Goal: Task Accomplishment & Management: Complete application form

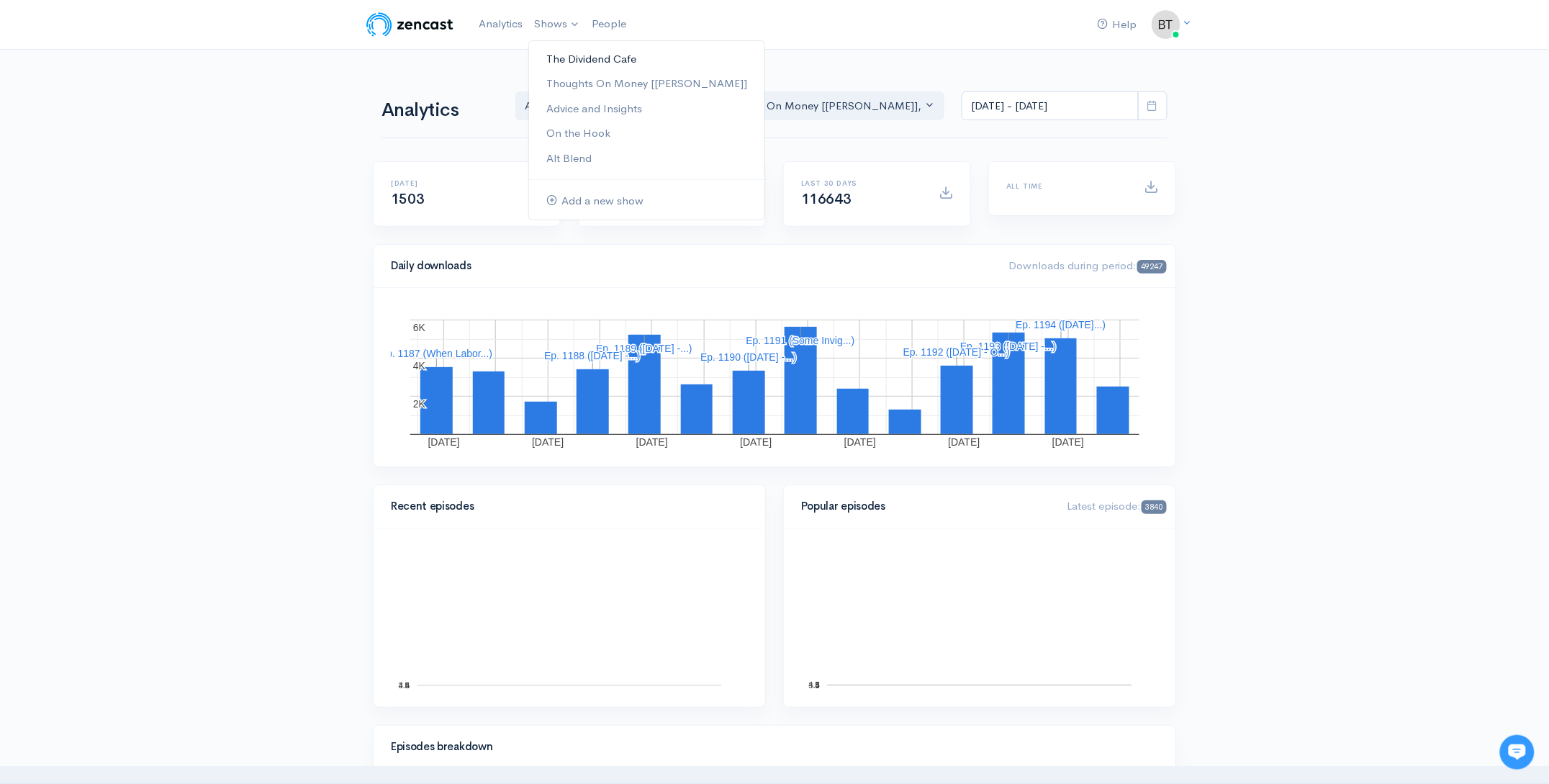
click at [566, 60] on link "The Dividend Cafe" at bounding box center [646, 58] width 235 height 25
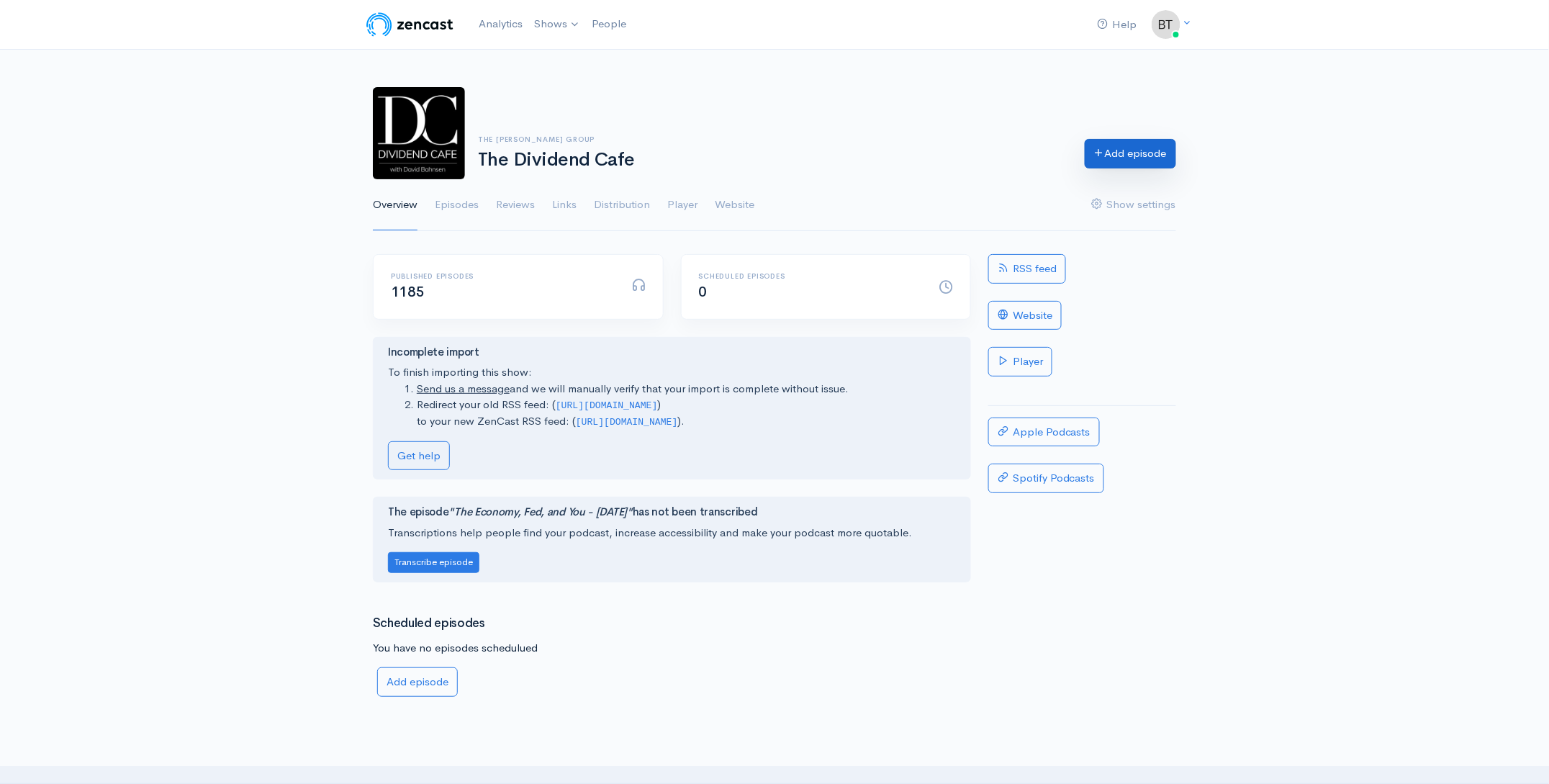
click at [1144, 154] on link "Add episode" at bounding box center [1130, 153] width 91 height 30
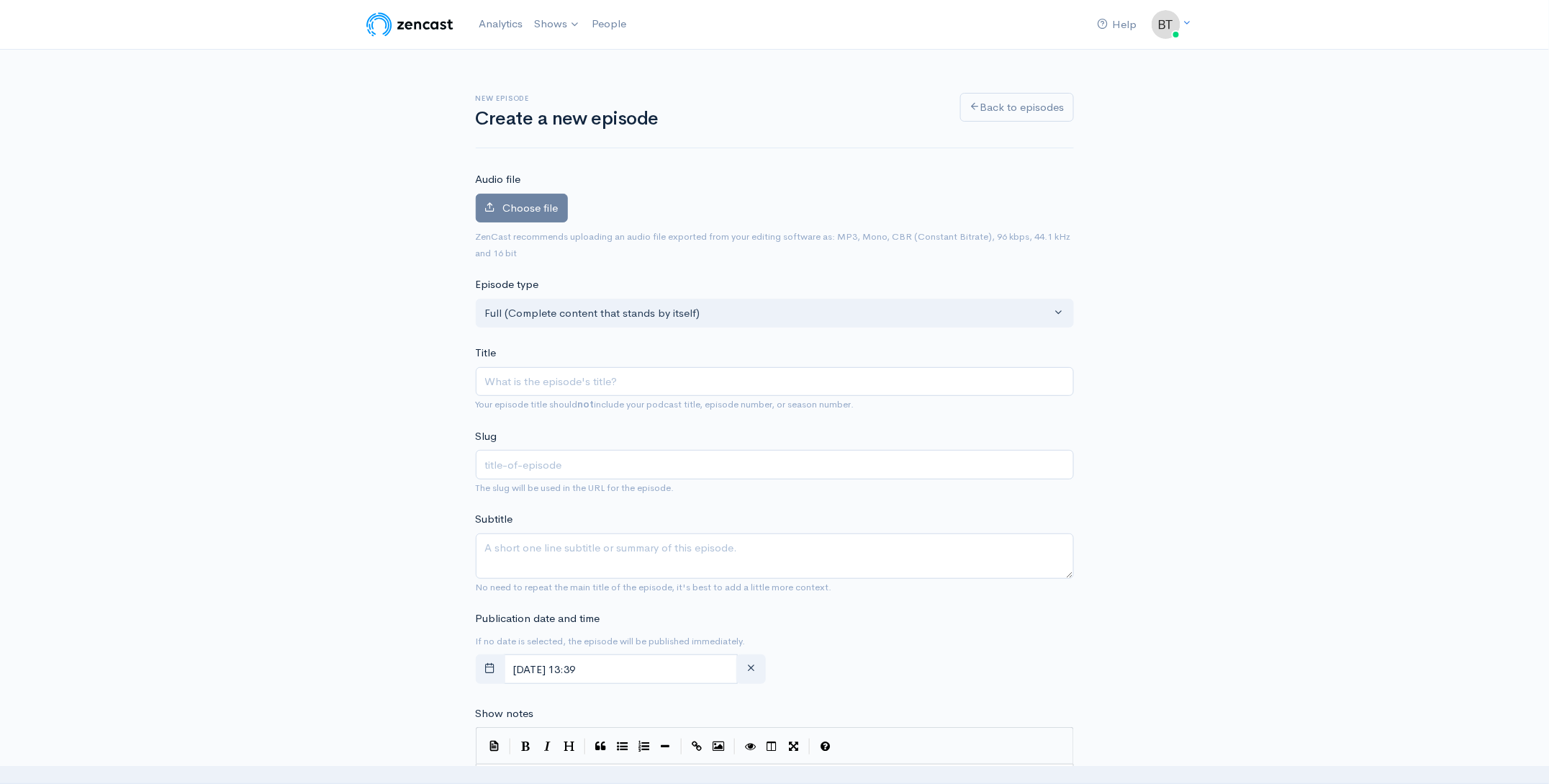
type input "T"
type input "t"
type input "Th"
type input "th"
type input "Thu"
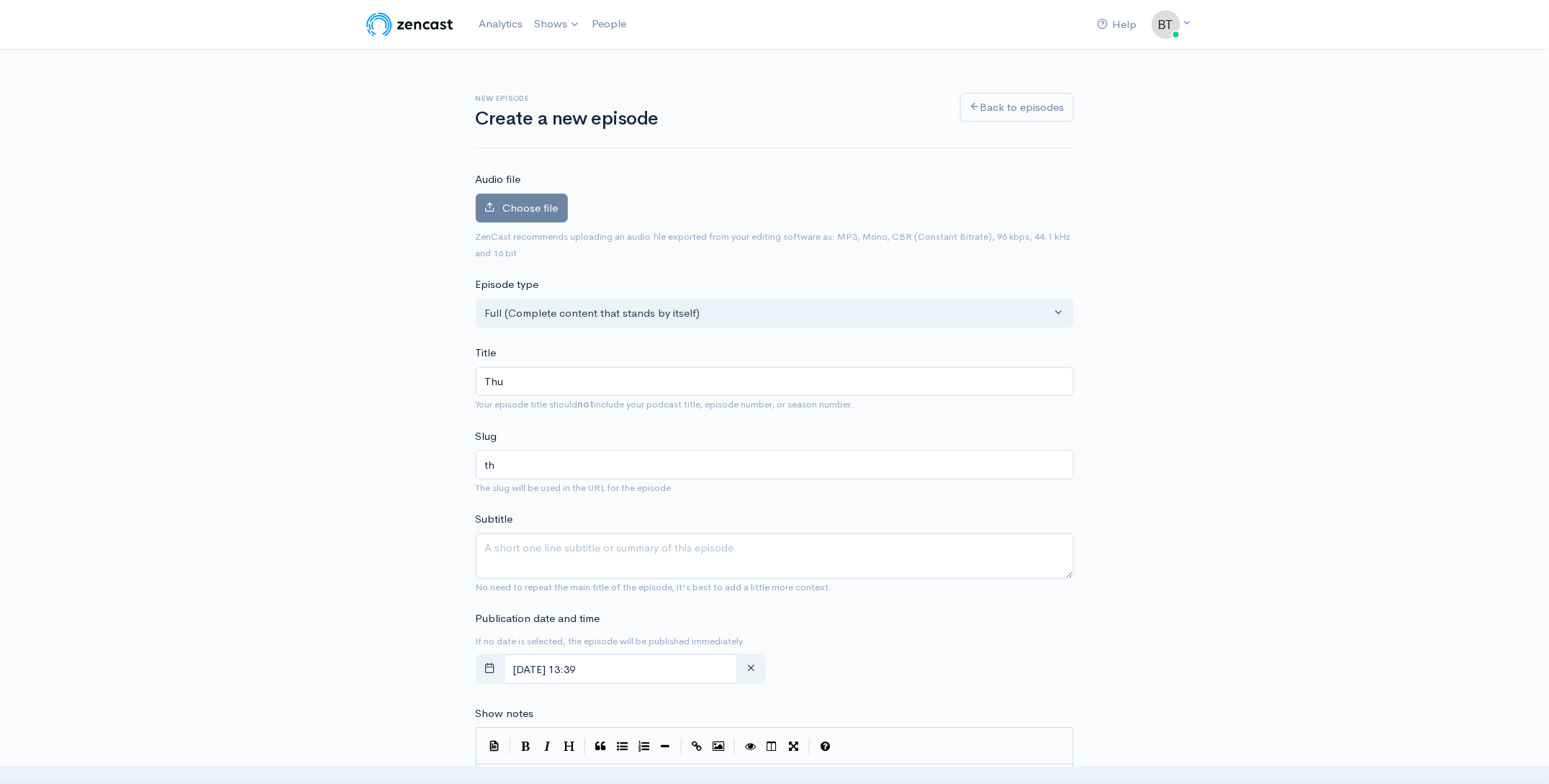
type input "thu"
type input "Thur"
type input "thur"
type input "Thurs"
type input "thurs"
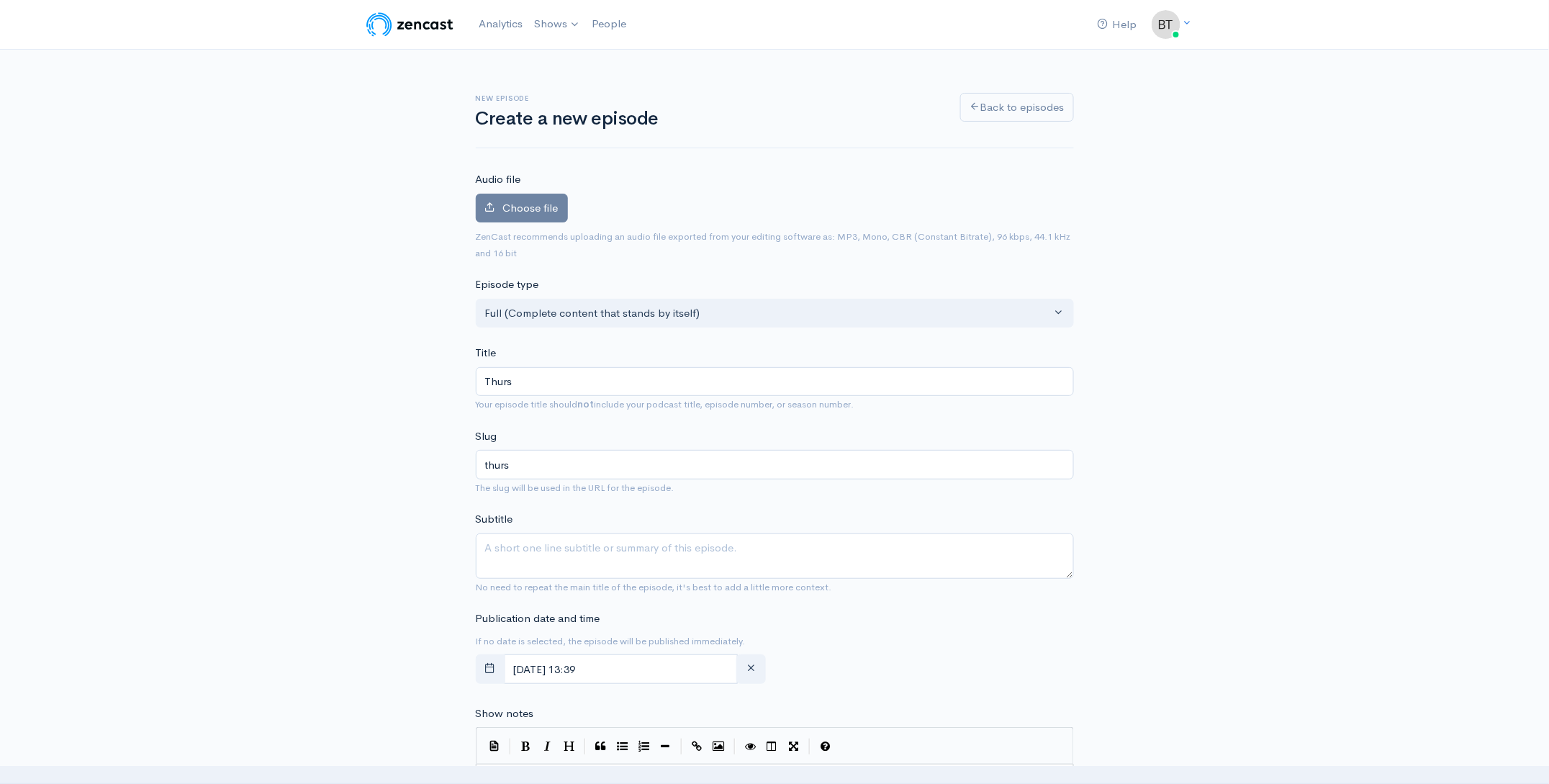
type input "Thursd"
type input "thursd"
type input "Thursday"
type input "thursday"
type input "Thursday - P"
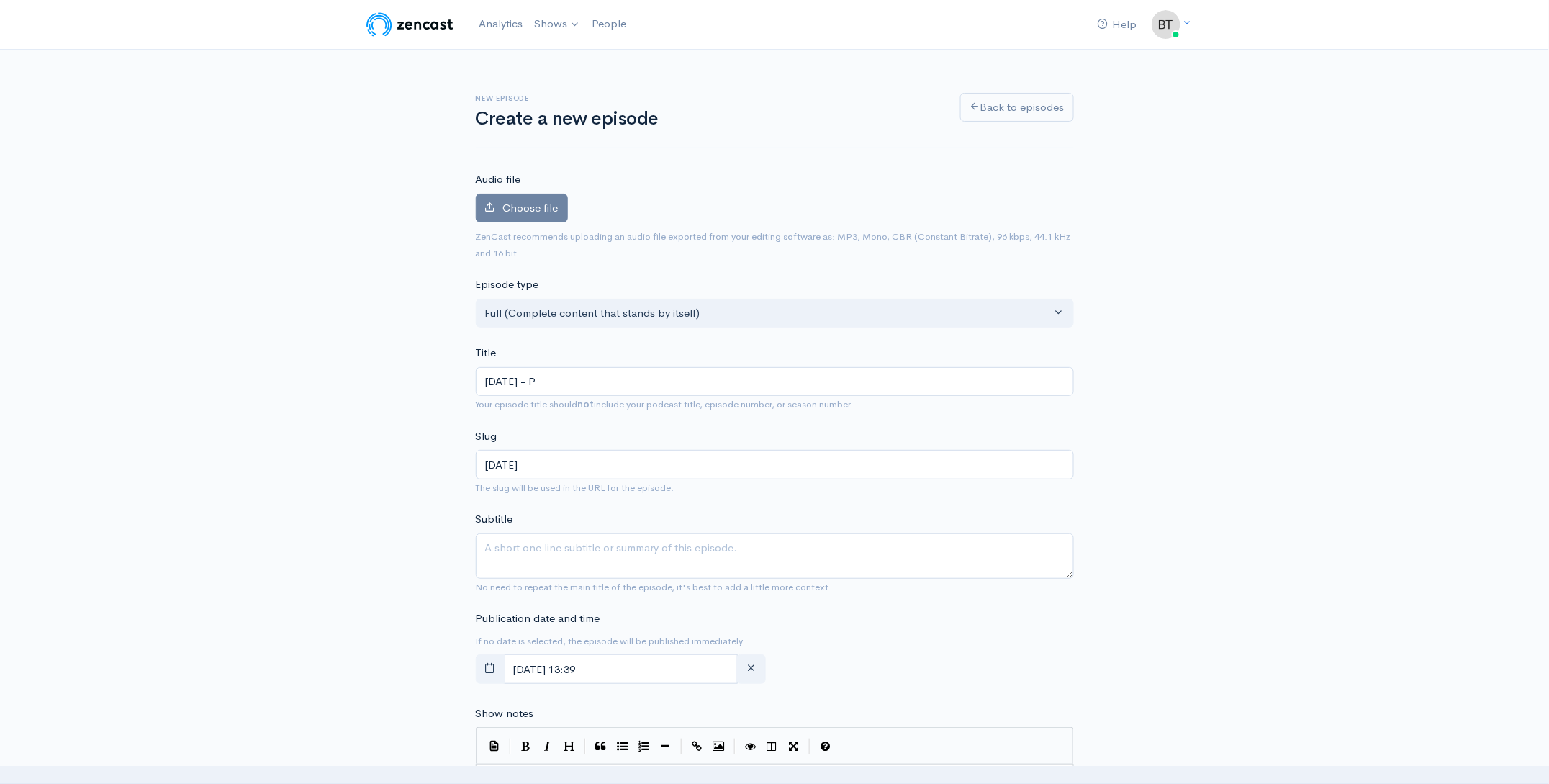
type input "thursday-p"
type input "Thursday - Pc"
type input "thursday-pc"
type input "Thursday - P"
type input "thursday-p"
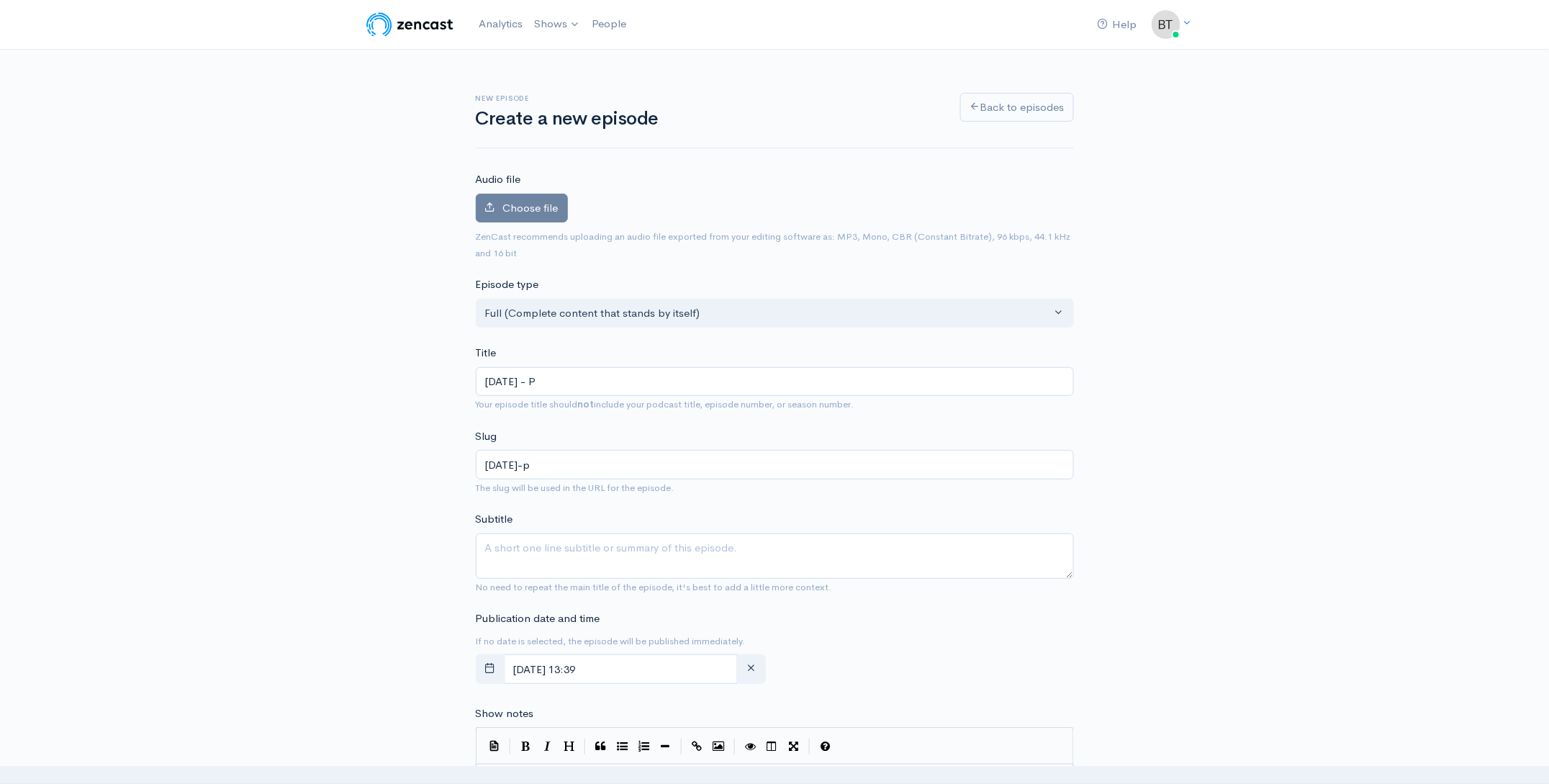
type input "Thursday -"
type input "thursday"
type input "Thursday - O"
type input "thursday-o"
type input "Thursday - Oc"
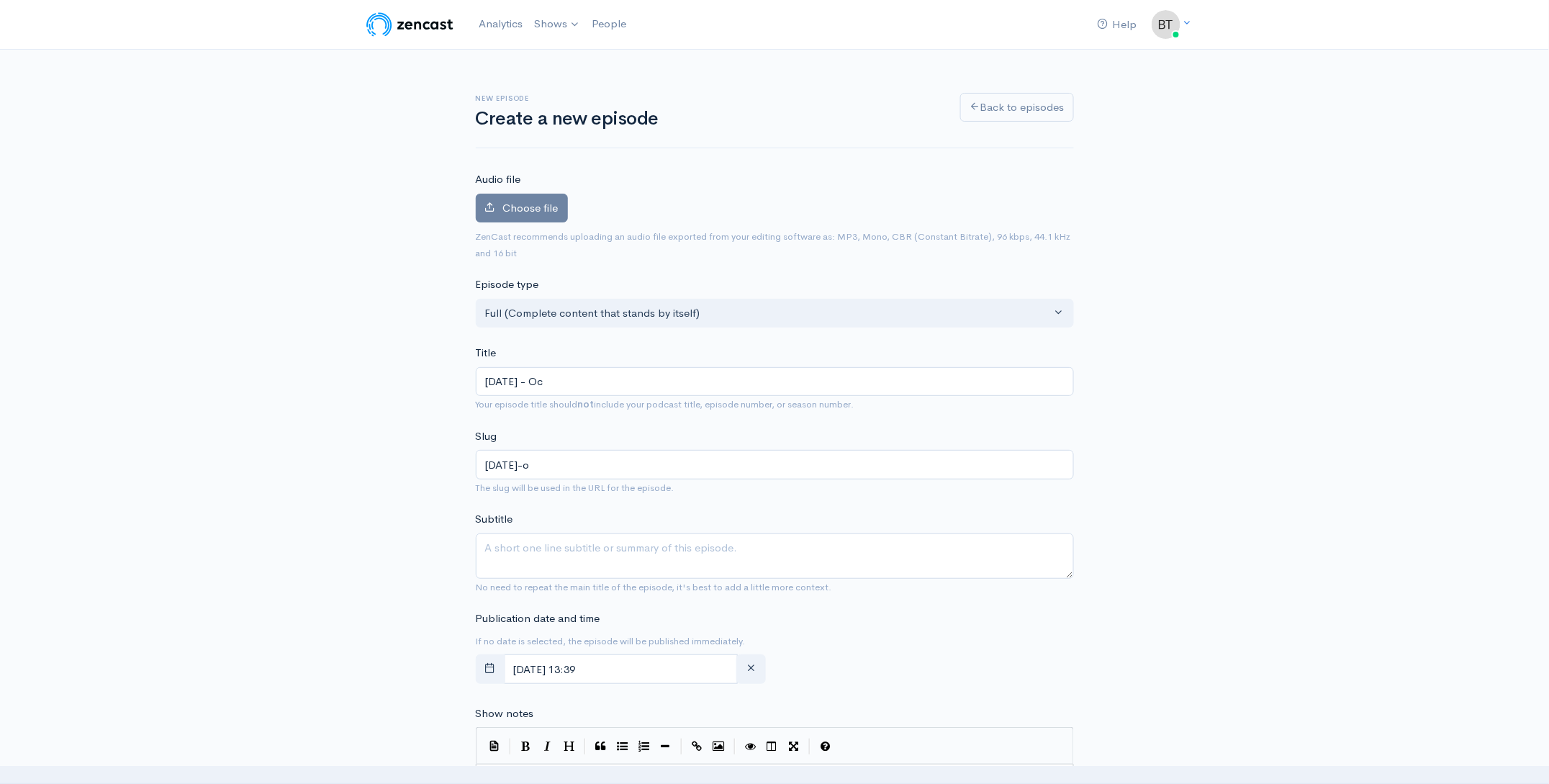
type input "thursday-oc"
type input "Thursday - Oct"
type input "thursday-oct"
type input "Thursday - Octo"
type input "thursday-octo"
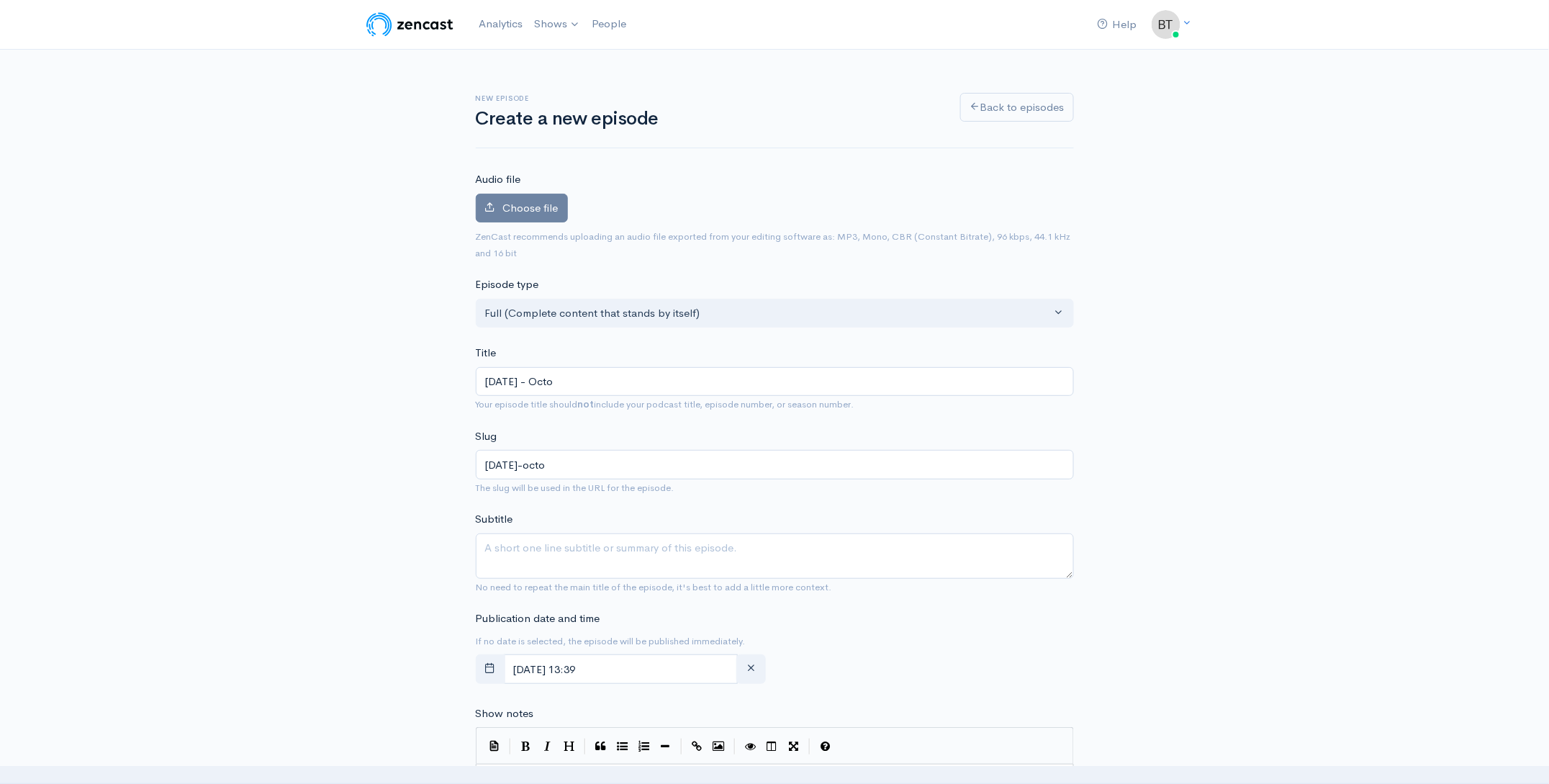
type input "Thursday - Octob"
type input "thursday-octob"
type input "Thursday - October"
type input "thursday-october"
type input "Thursday - October 9"
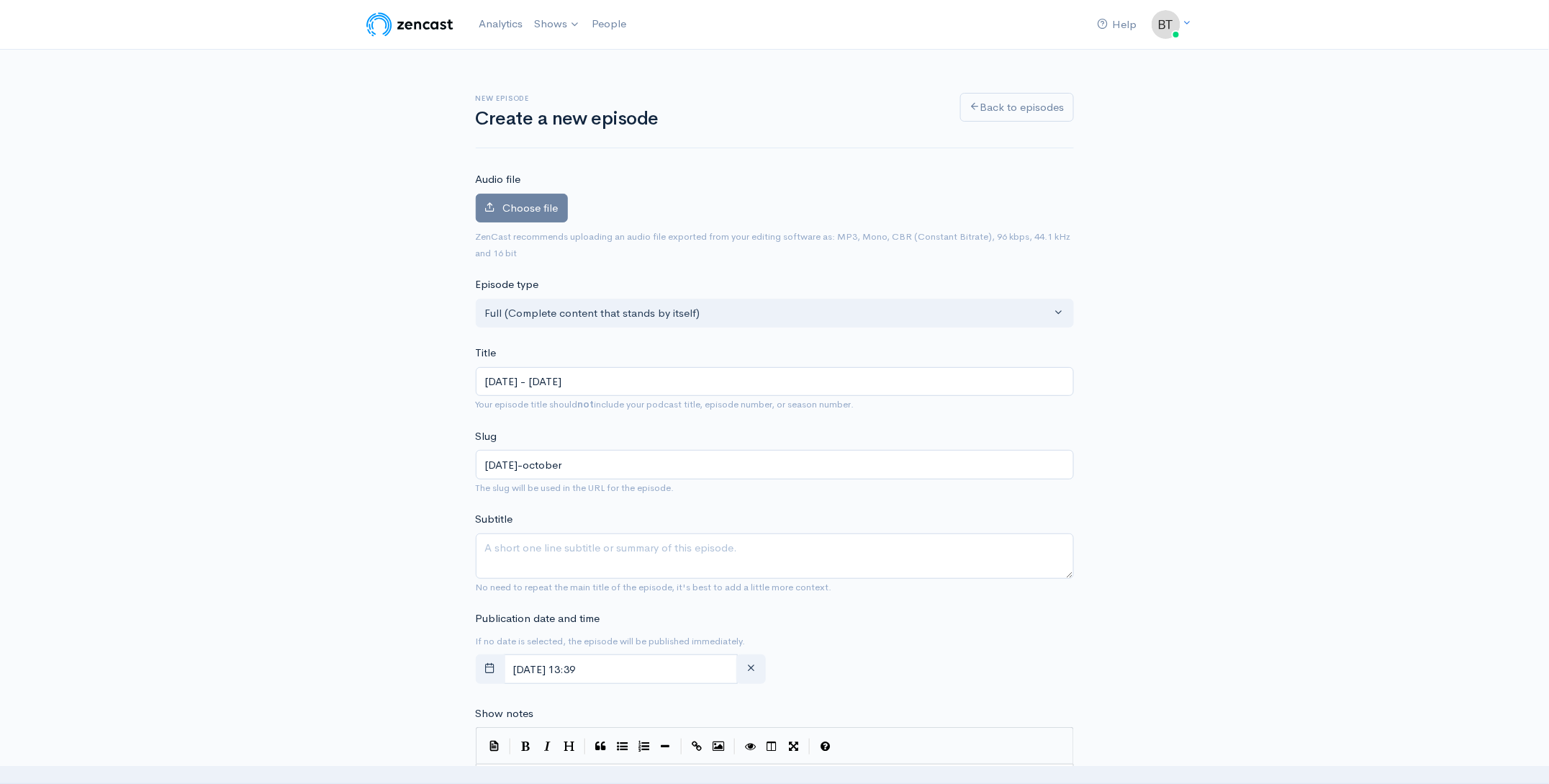
type input "thursday-october-9"
type input "Thursday - October 9, 2"
type input "thursday-october-9-2"
type input "Thursday - October 9, 20"
type input "thursday-october-9-20"
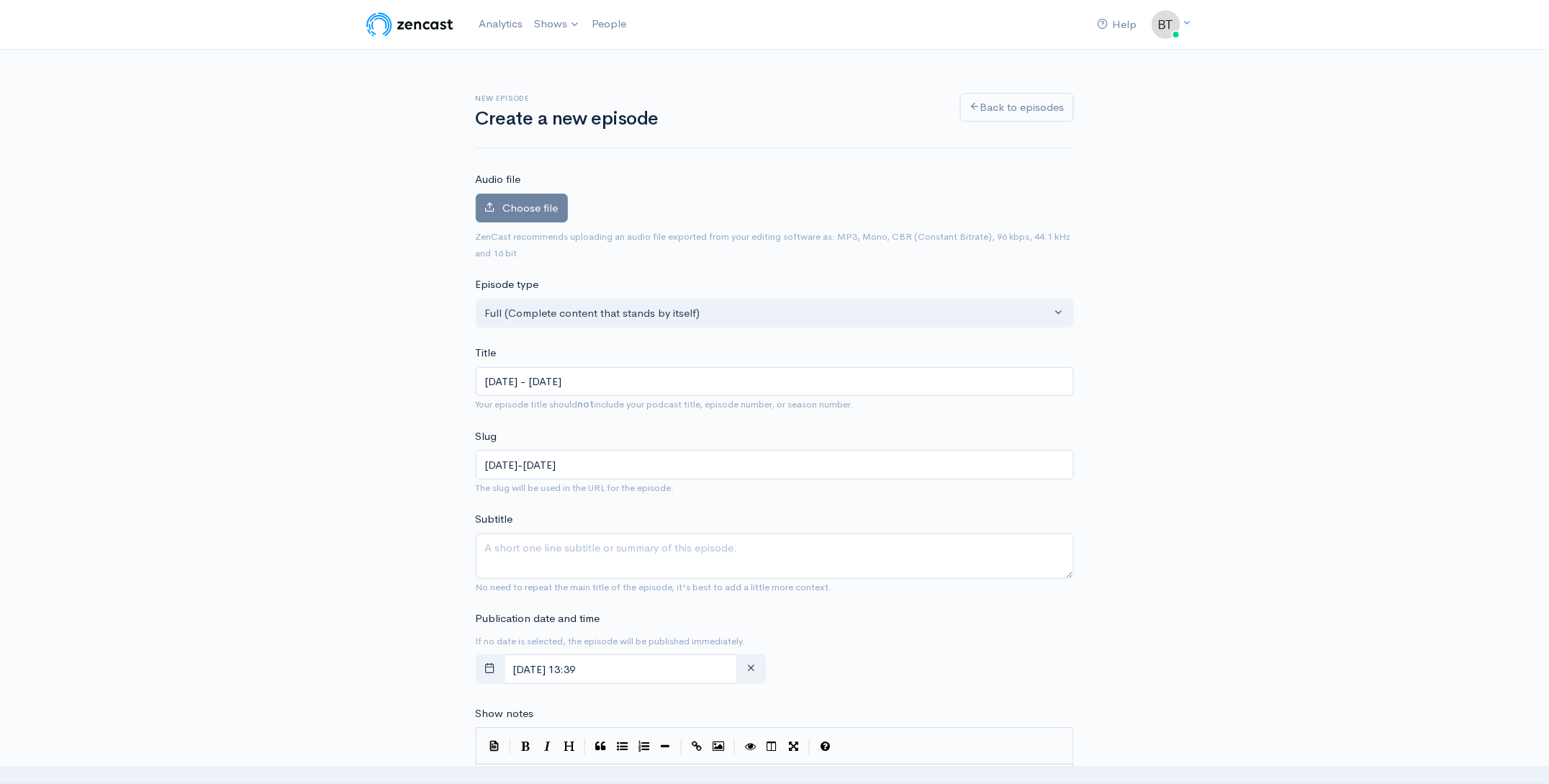
type input "Thursday - October 9, 202"
type input "thursday-october-9-202"
type input "[DATE] - [DATE]"
type input "[DATE]-[DATE]"
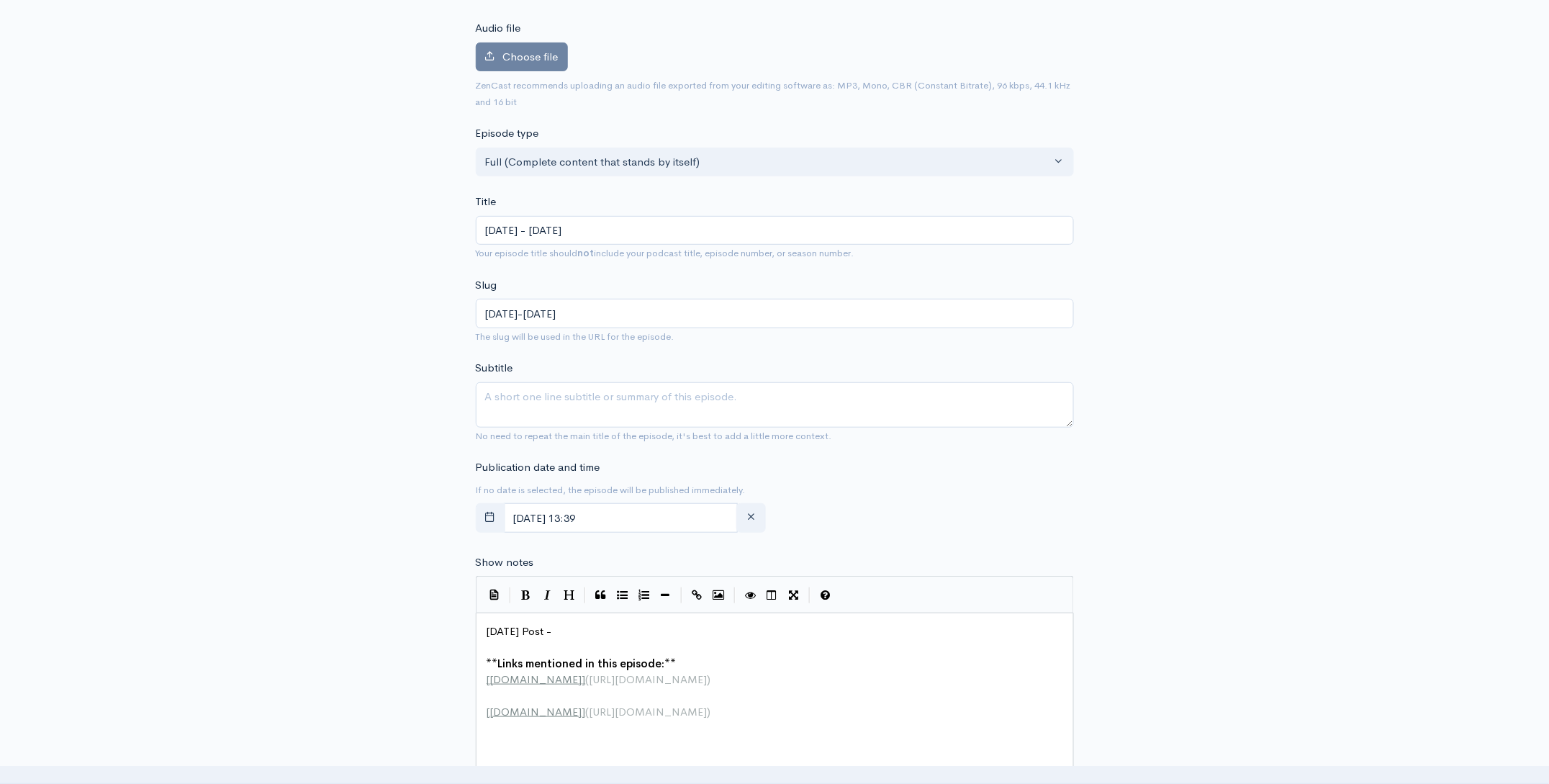
scroll to position [218, 0]
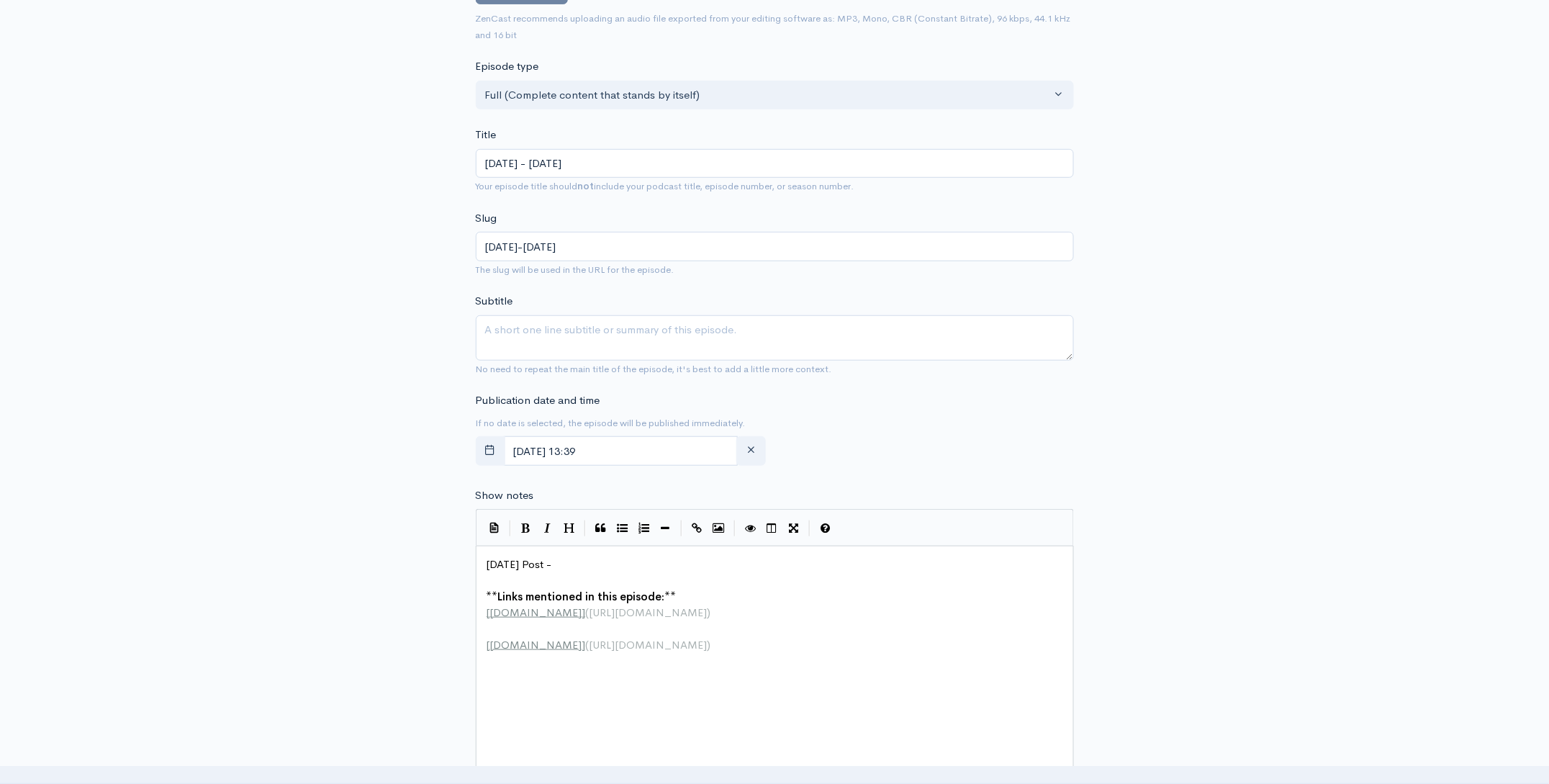
type input "[DATE] - [DATE]"
click at [651, 454] on input "[DATE] 13:39" at bounding box center [621, 451] width 235 height 30
click at [678, 571] on span "10" at bounding box center [677, 566] width 28 height 28
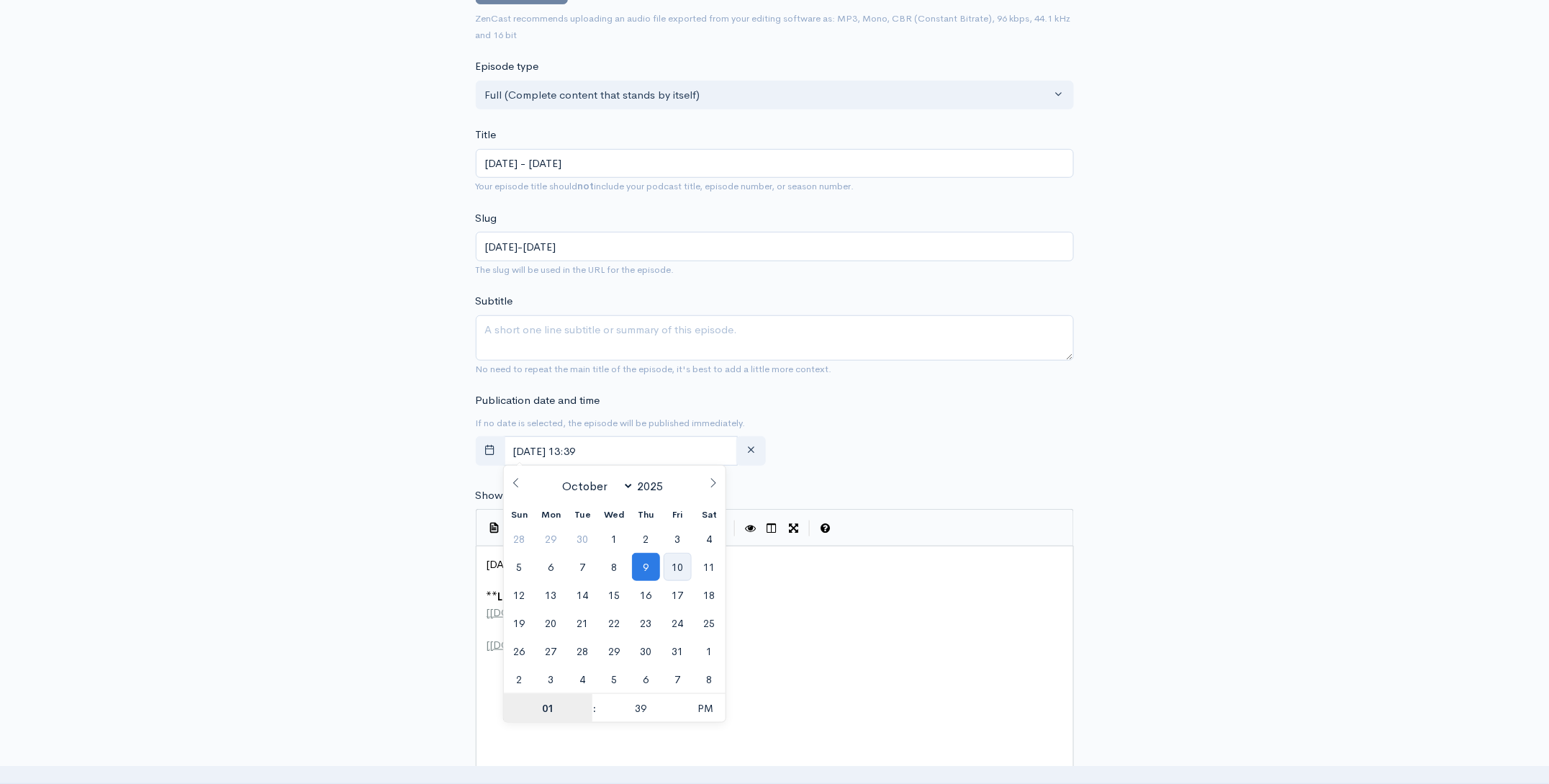
type input "[DATE] 13:39"
click at [1173, 428] on div "New episode Create a new episode Back to episodes Audio file Choose file 0 ZenC…" at bounding box center [774, 545] width 820 height 1428
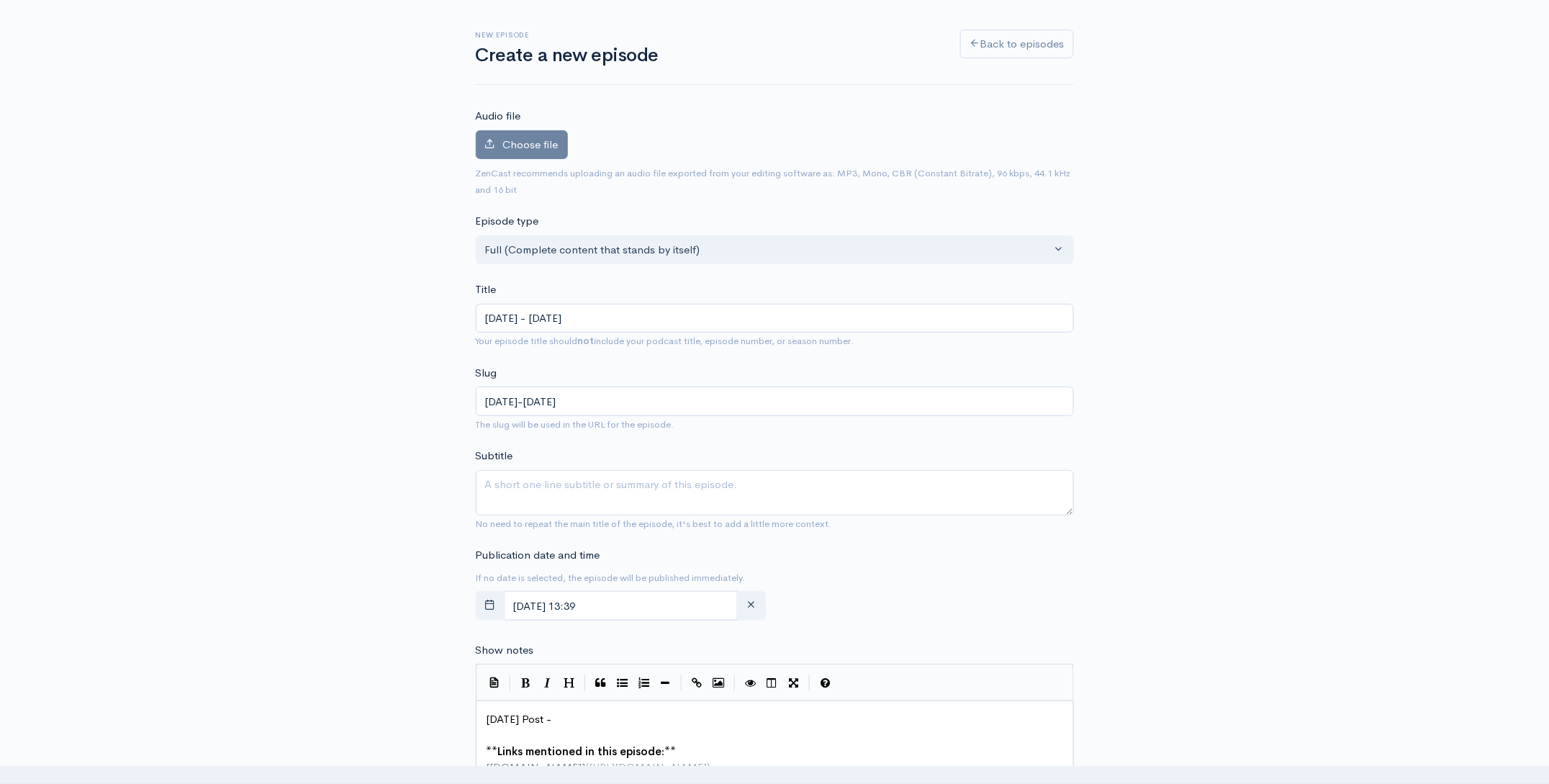
scroll to position [6, 0]
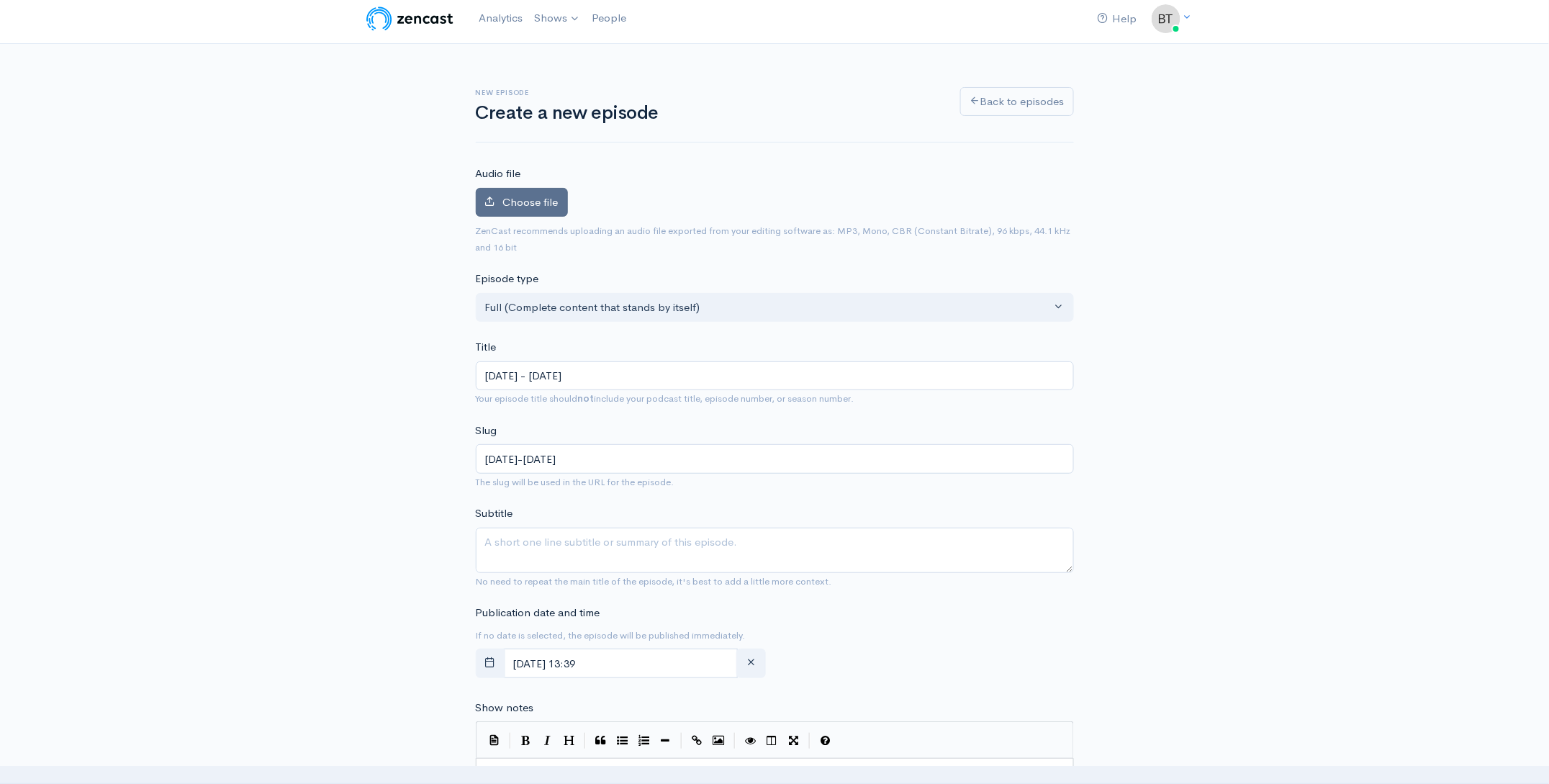
click at [517, 201] on span "Choose file" at bounding box center [530, 202] width 55 height 14
click at [0, 0] on input "Choose file" at bounding box center [0, 0] width 0 height 0
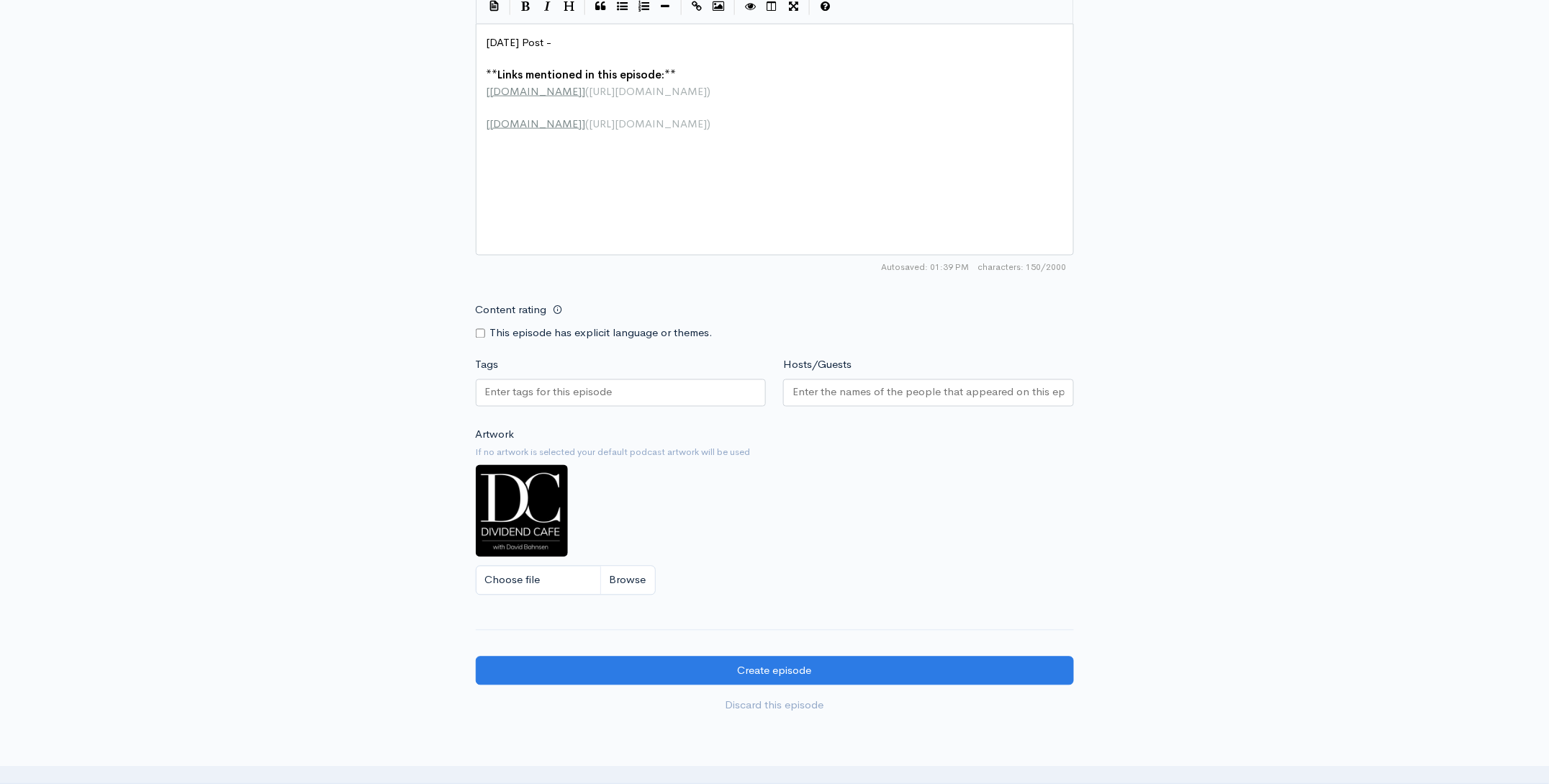
scroll to position [704, 0]
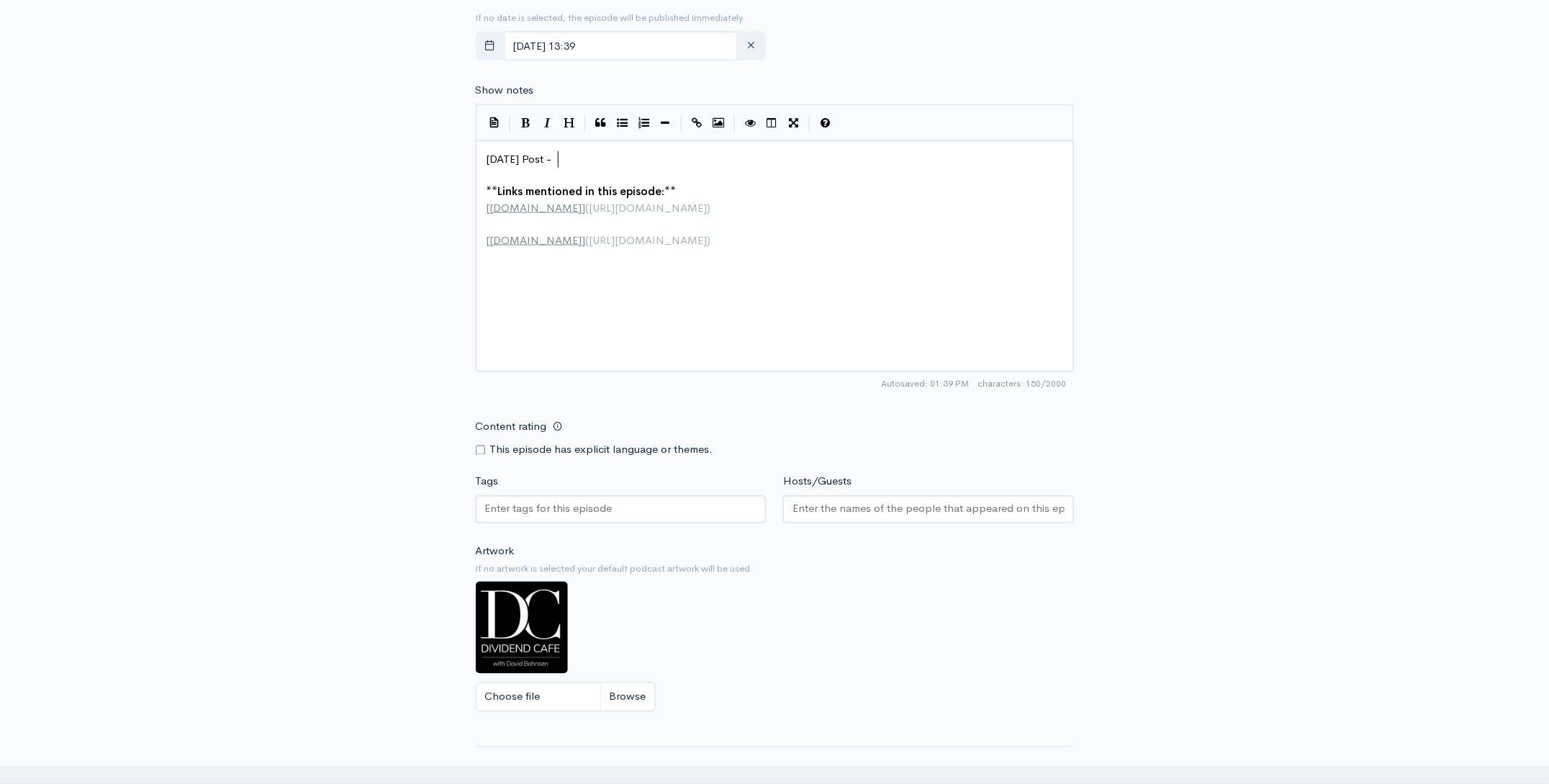
type textarea "Today's Post -"
drag, startPoint x: 572, startPoint y: 155, endPoint x: 457, endPoint y: 150, distance: 115.1
paste textarea
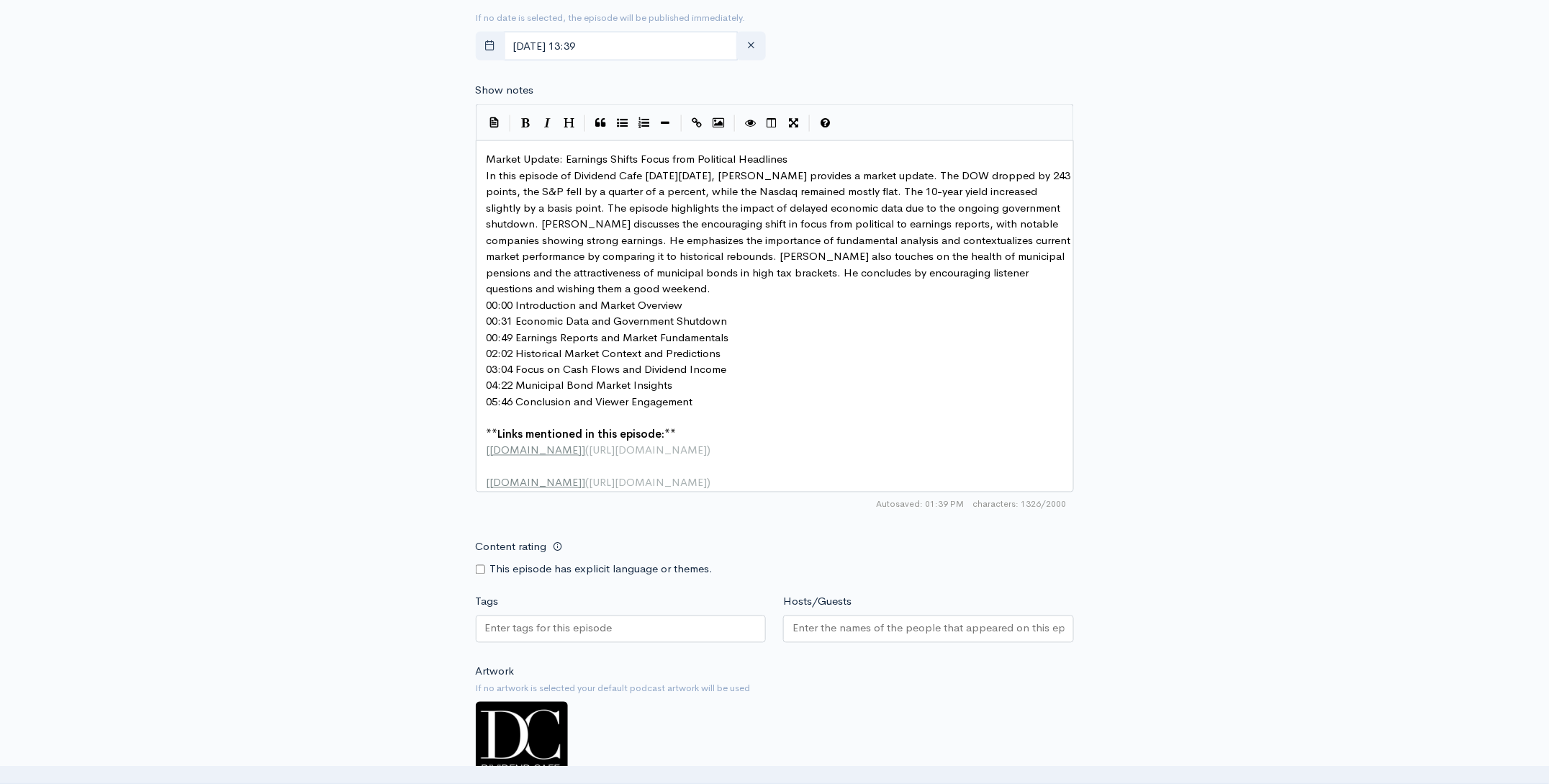
click at [796, 159] on pre "Market Update: Earnings Shifts Focus from Political Headlines" at bounding box center [780, 159] width 593 height 17
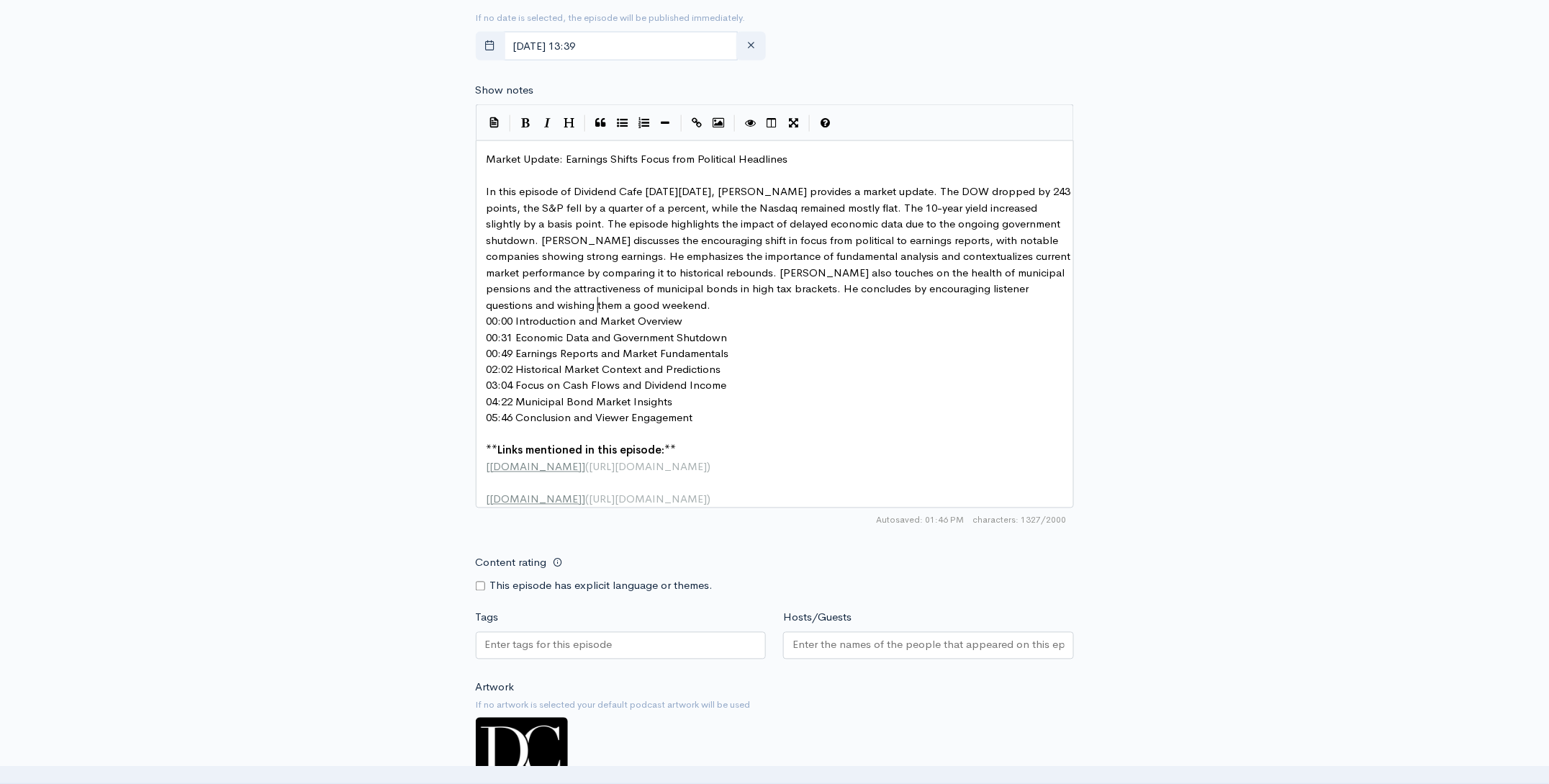
click at [621, 311] on pre "In this episode of Dividend Cafe on Thursday, October 9th, Brian Sitel provides…" at bounding box center [780, 248] width 593 height 130
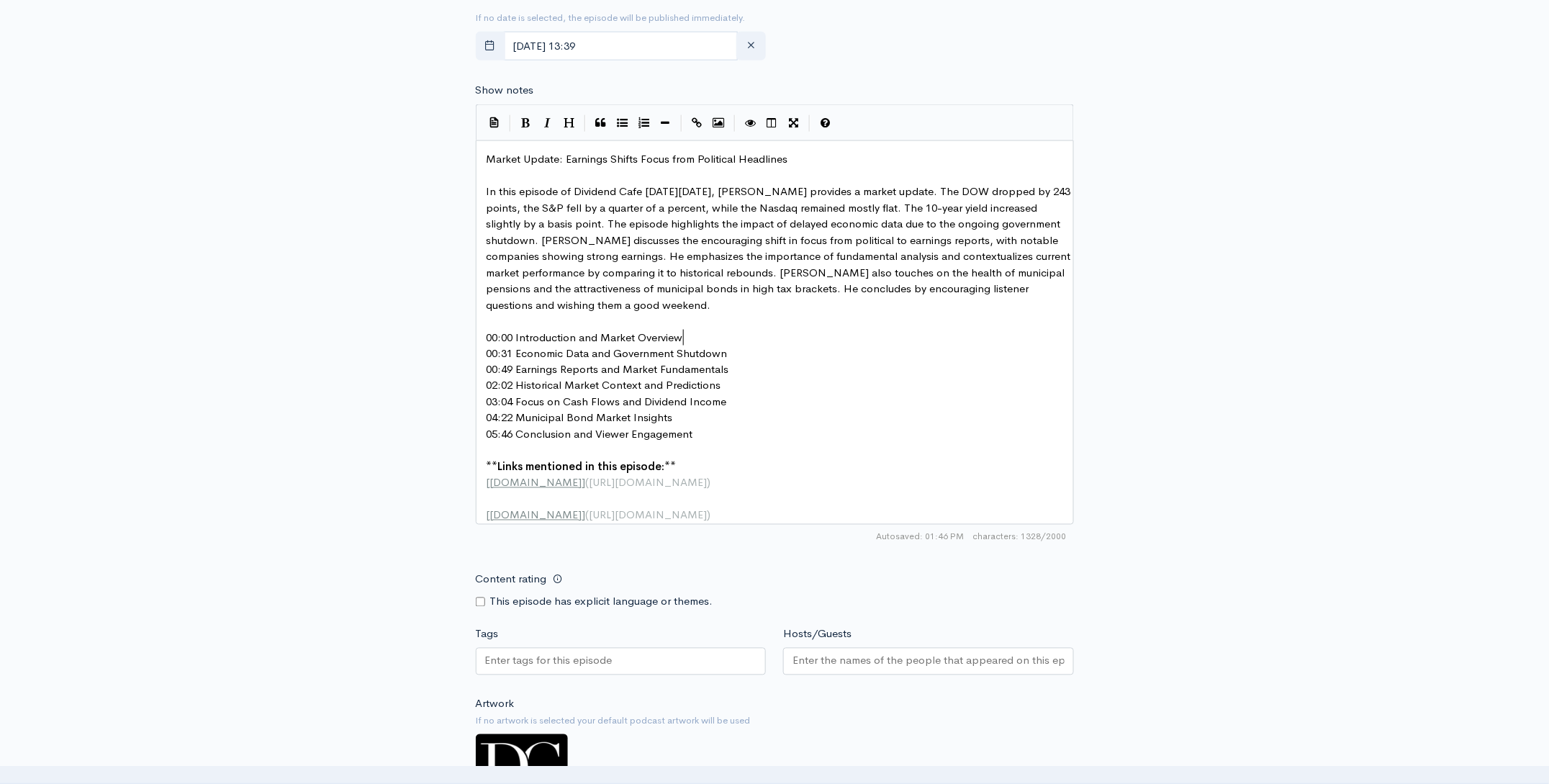
click at [697, 334] on pre "00:00 Introduction and Market Overview" at bounding box center [780, 338] width 593 height 17
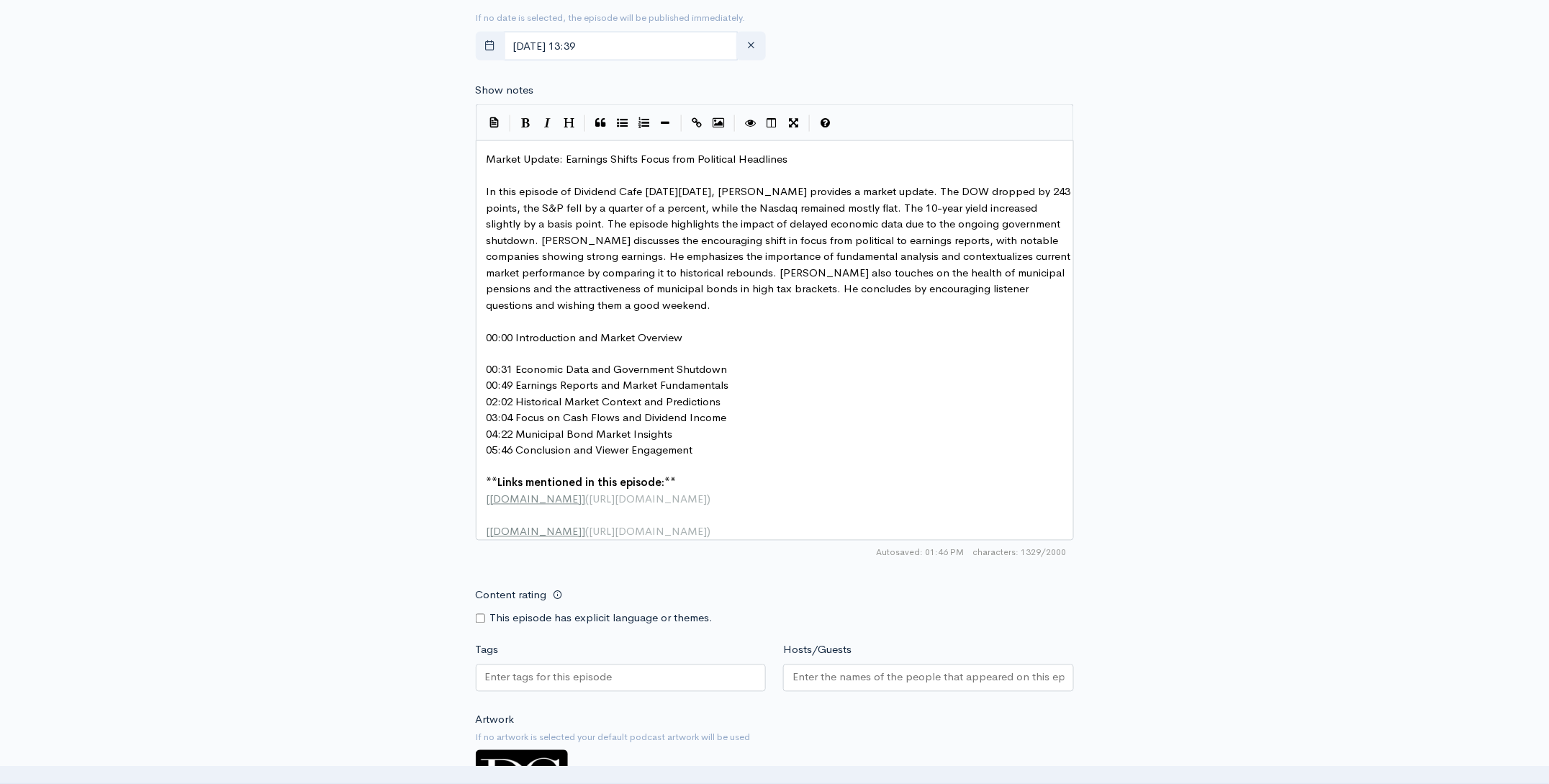
click at [735, 368] on pre "00:31 Economic Data and Government Shutdown" at bounding box center [780, 370] width 593 height 17
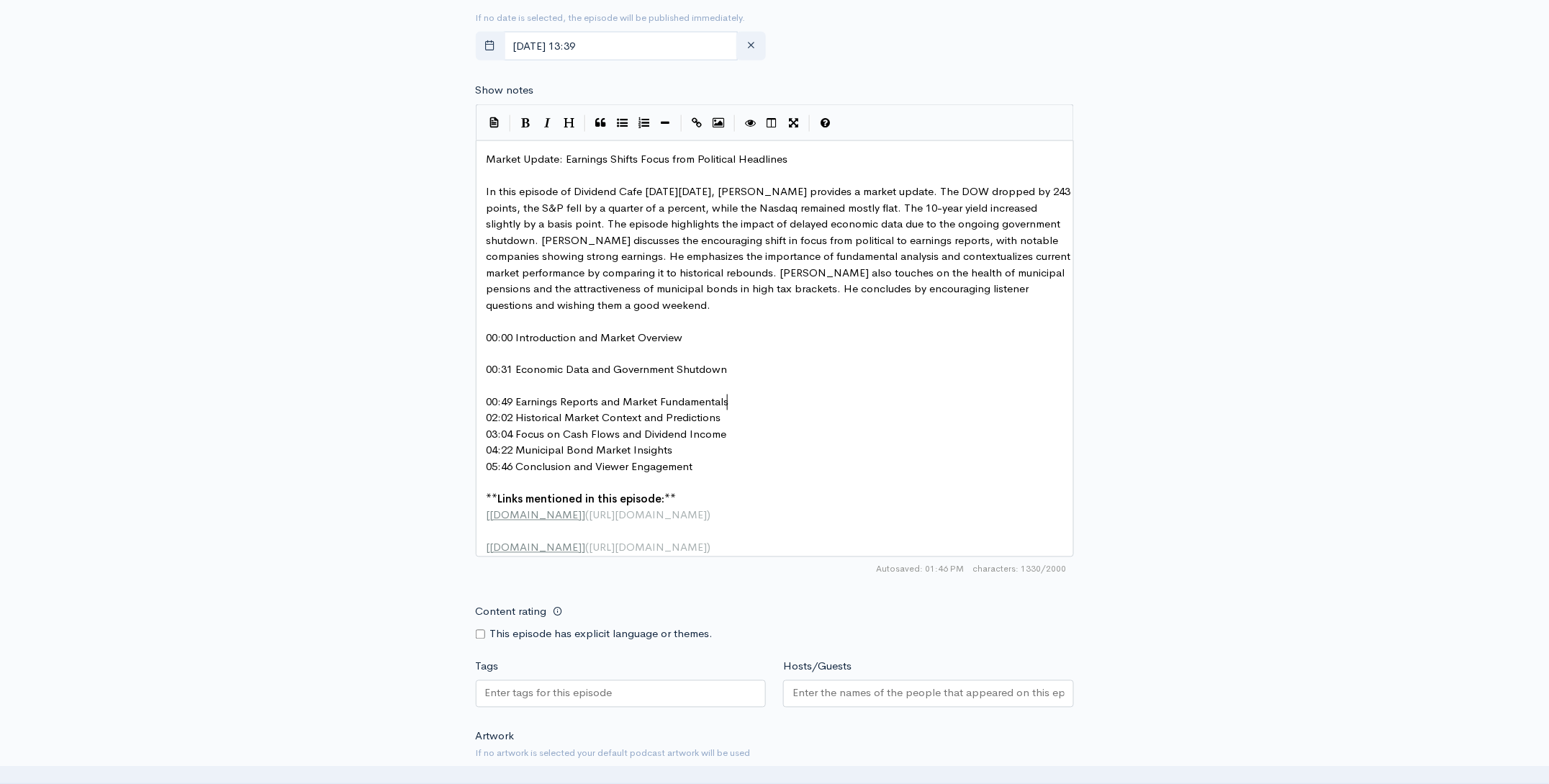
click at [738, 403] on pre "00:49 Earnings Reports and Market Fundamentals" at bounding box center [780, 402] width 593 height 17
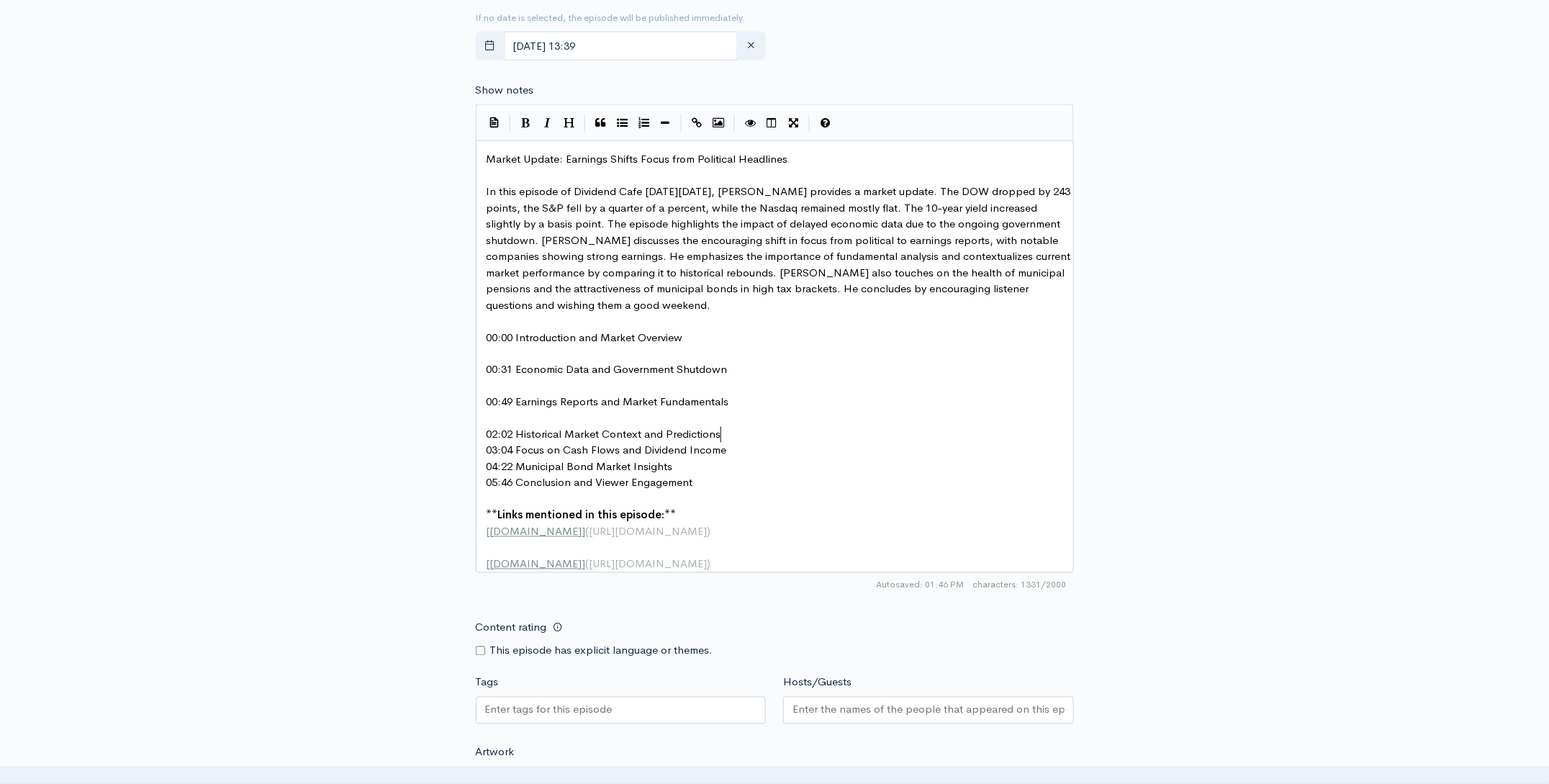
click at [734, 436] on pre "02:02 Historical Market Context and Predictions" at bounding box center [780, 435] width 593 height 17
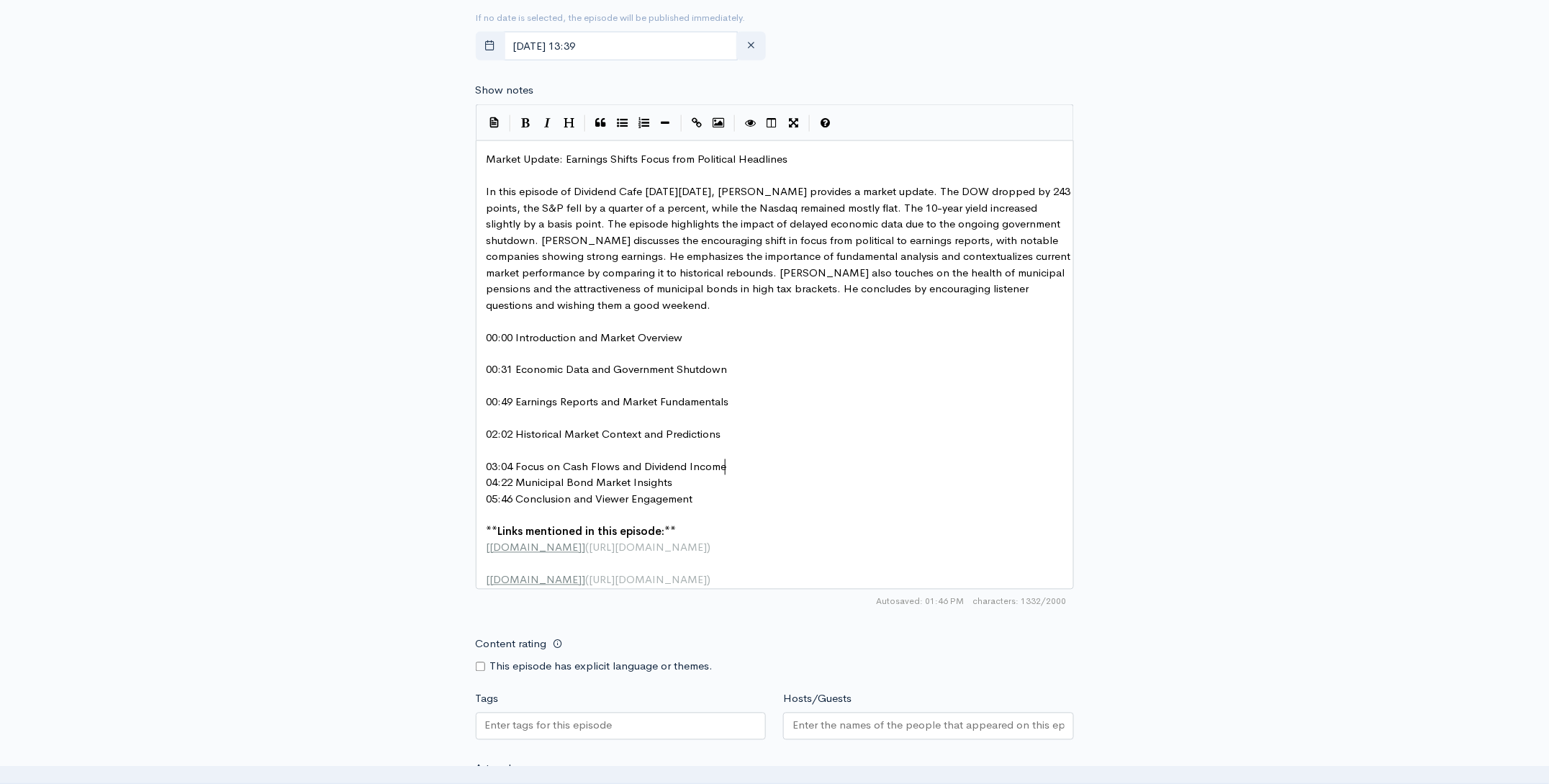
click at [736, 465] on pre "03:04 Focus on Cash Flows and Dividend Income" at bounding box center [780, 467] width 593 height 17
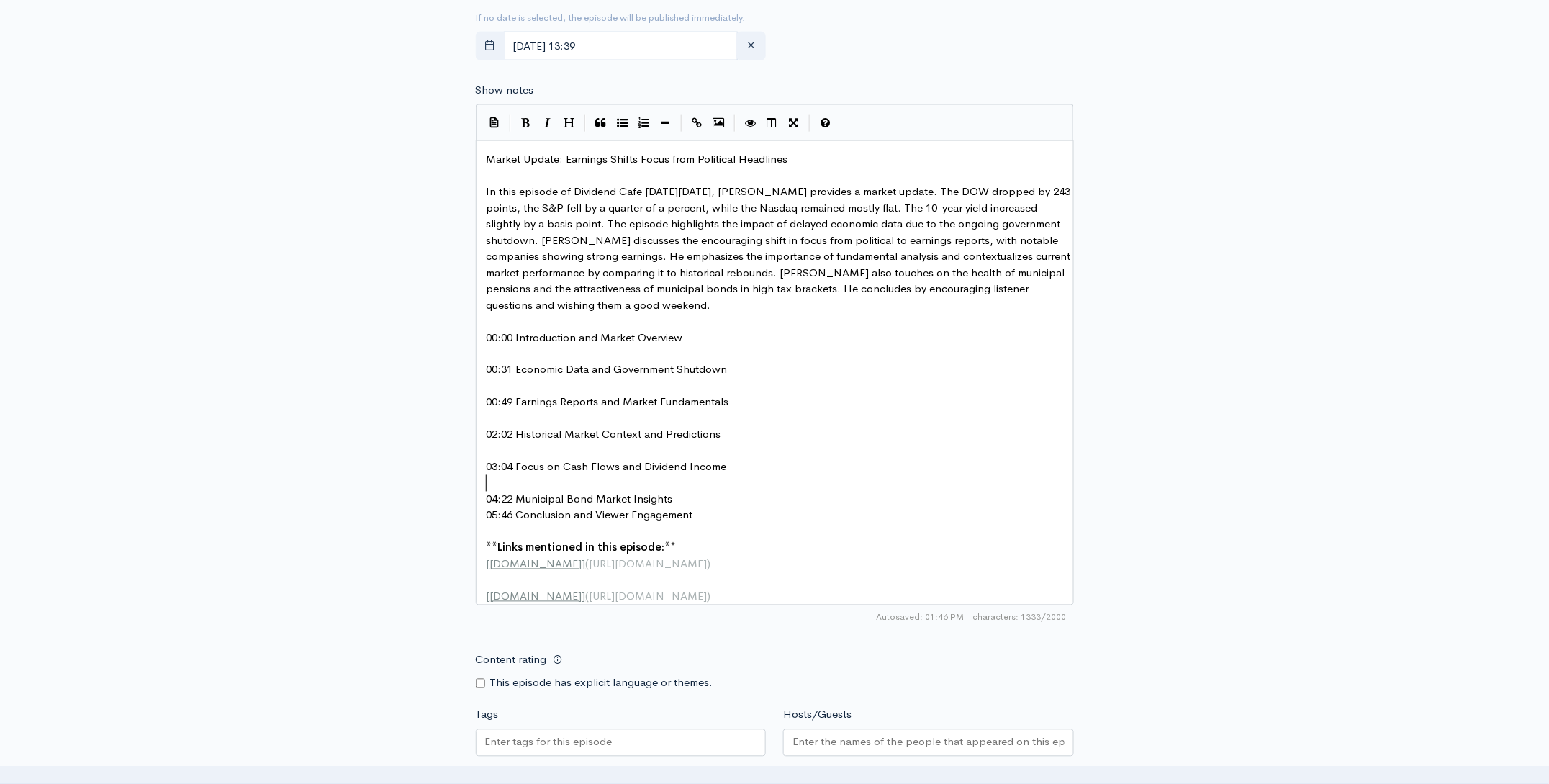
click at [695, 493] on pre "04:22 Municipal Bond Market Insights" at bounding box center [780, 500] width 593 height 17
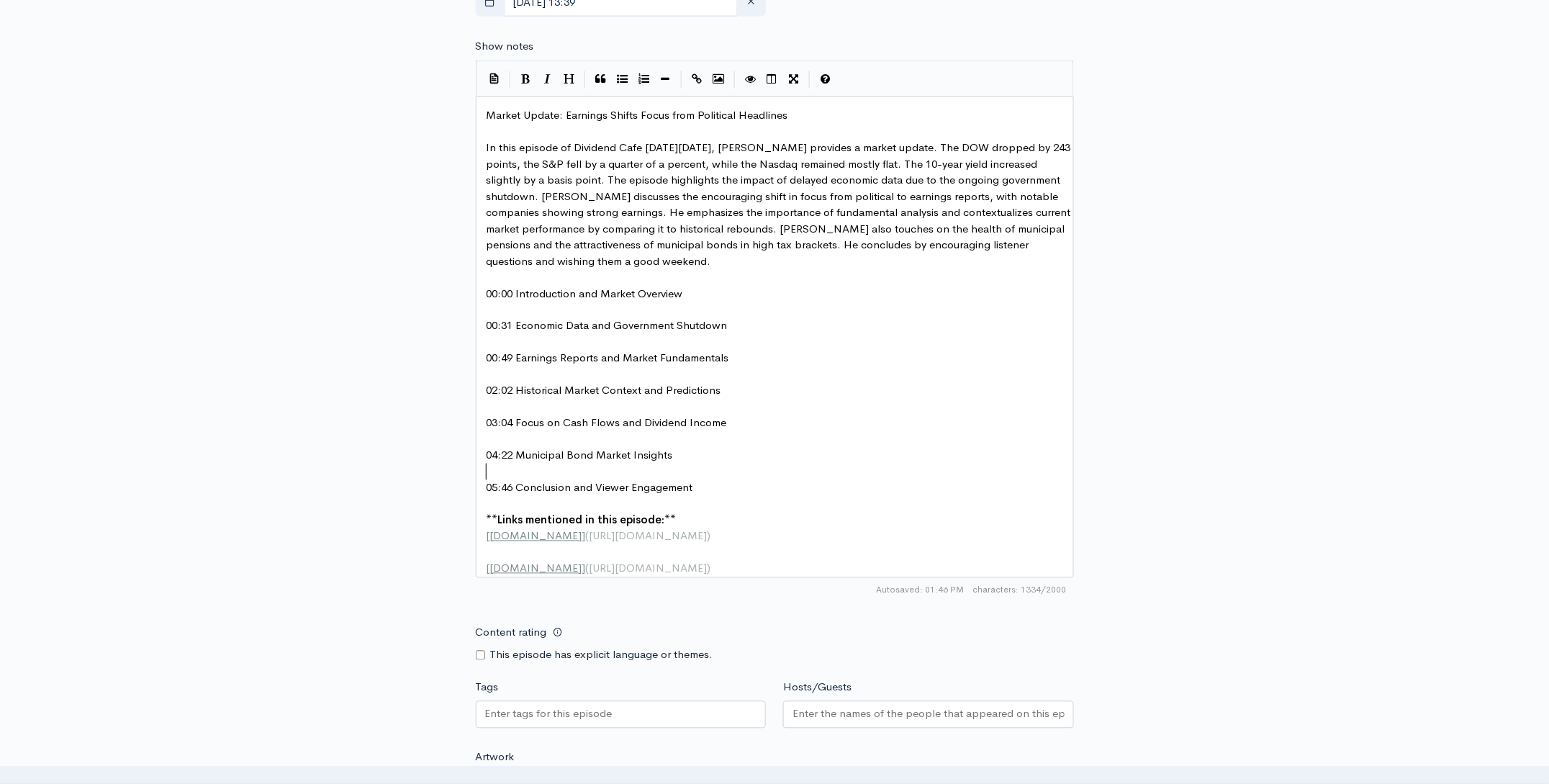
scroll to position [790, 0]
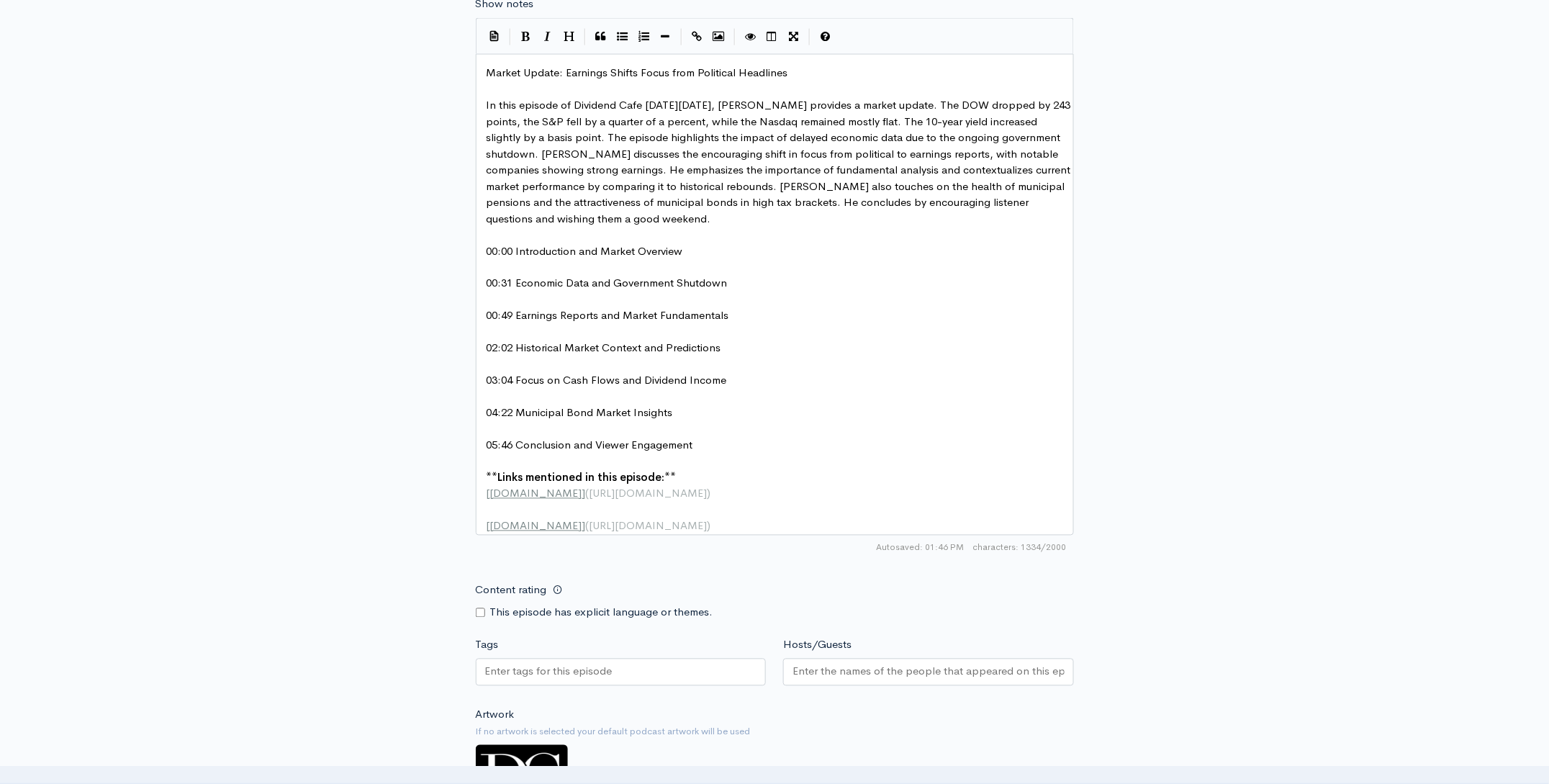
click at [936, 677] on input "Hosts/Guests" at bounding box center [928, 671] width 272 height 17
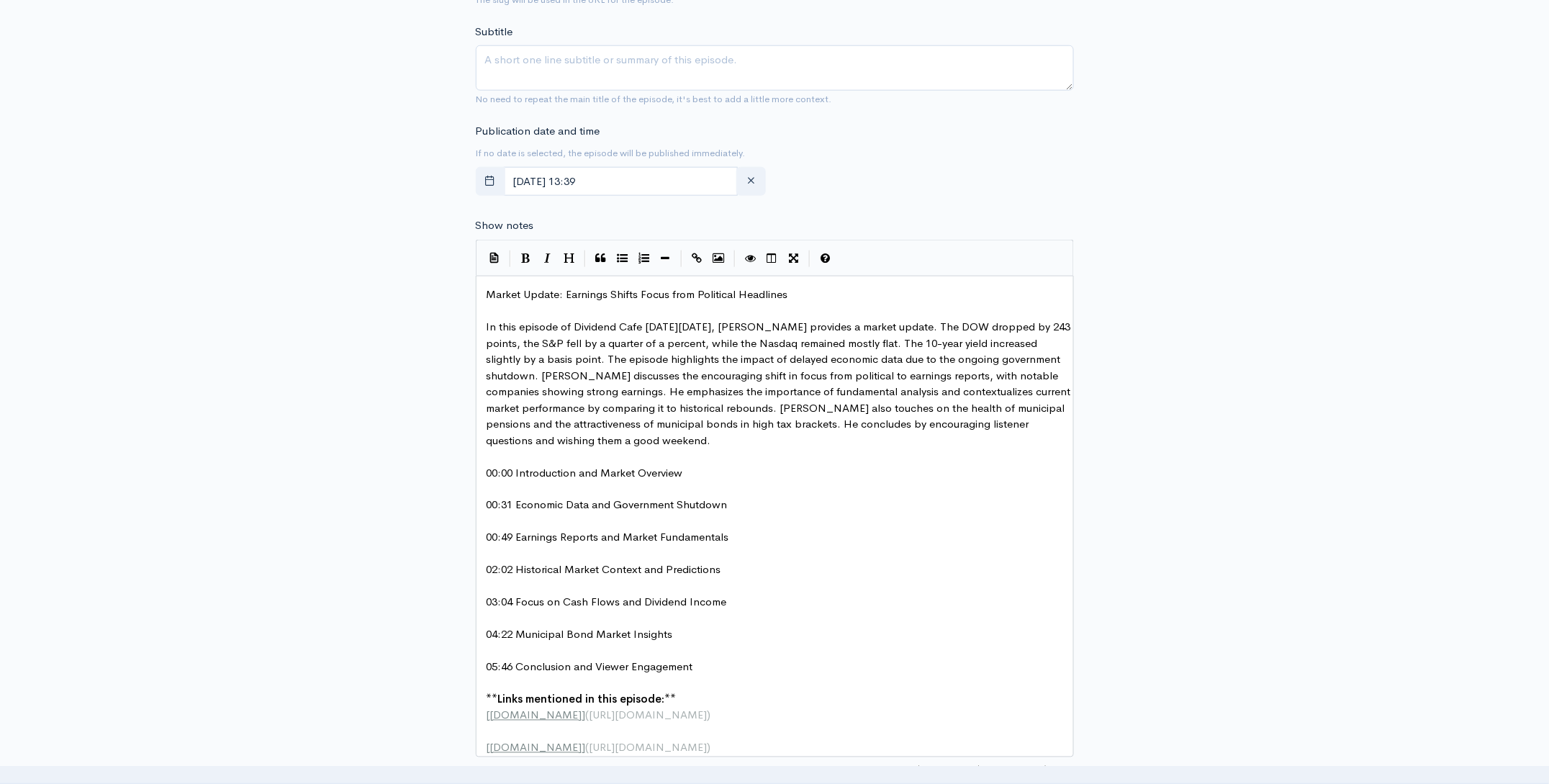
scroll to position [560, 0]
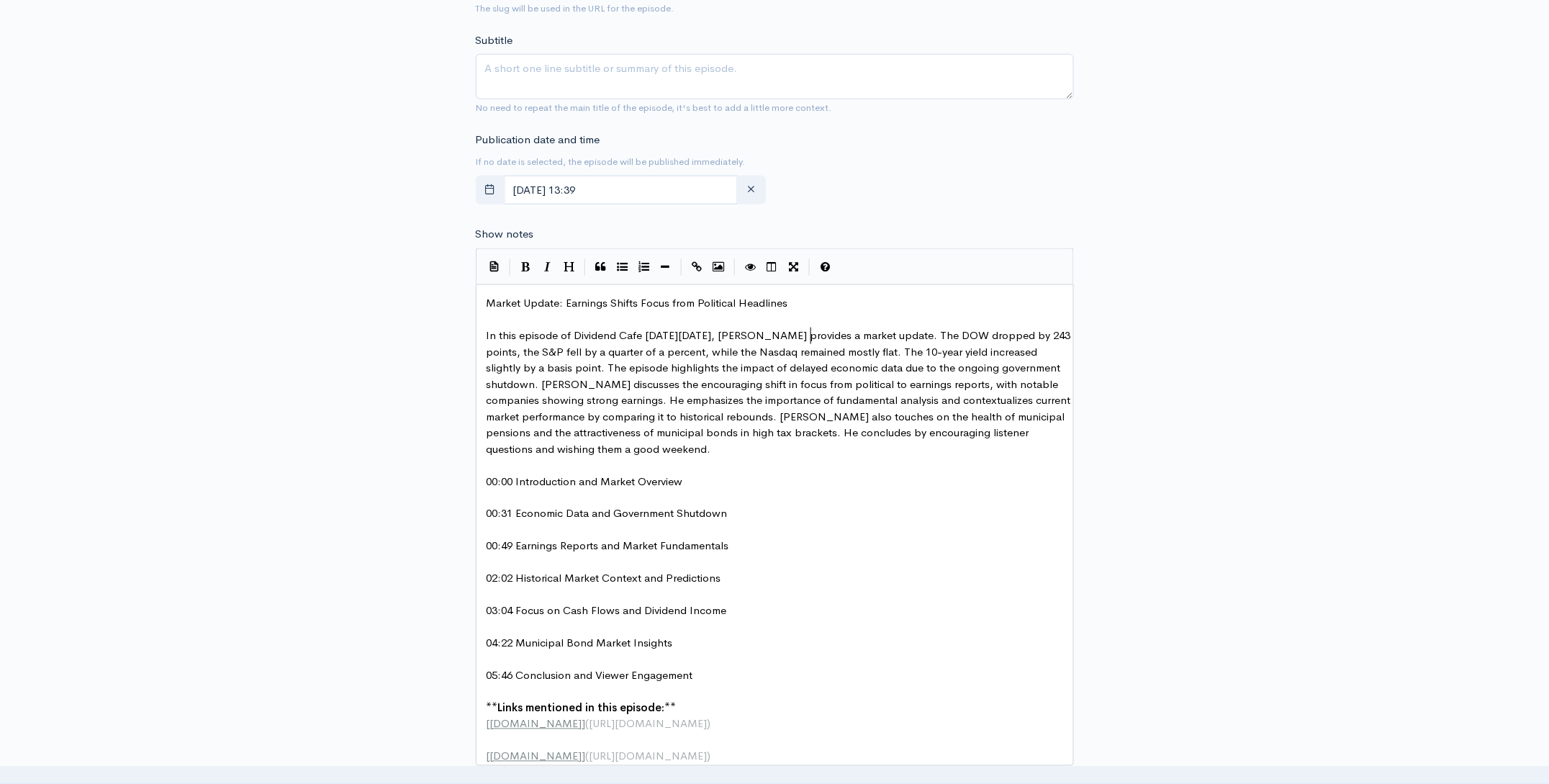
click at [812, 335] on span "In this episode of Dividend Cafe on Thursday, October 9th, Brian Sitel provides…" at bounding box center [779, 392] width 587 height 127
type textarea "zy"
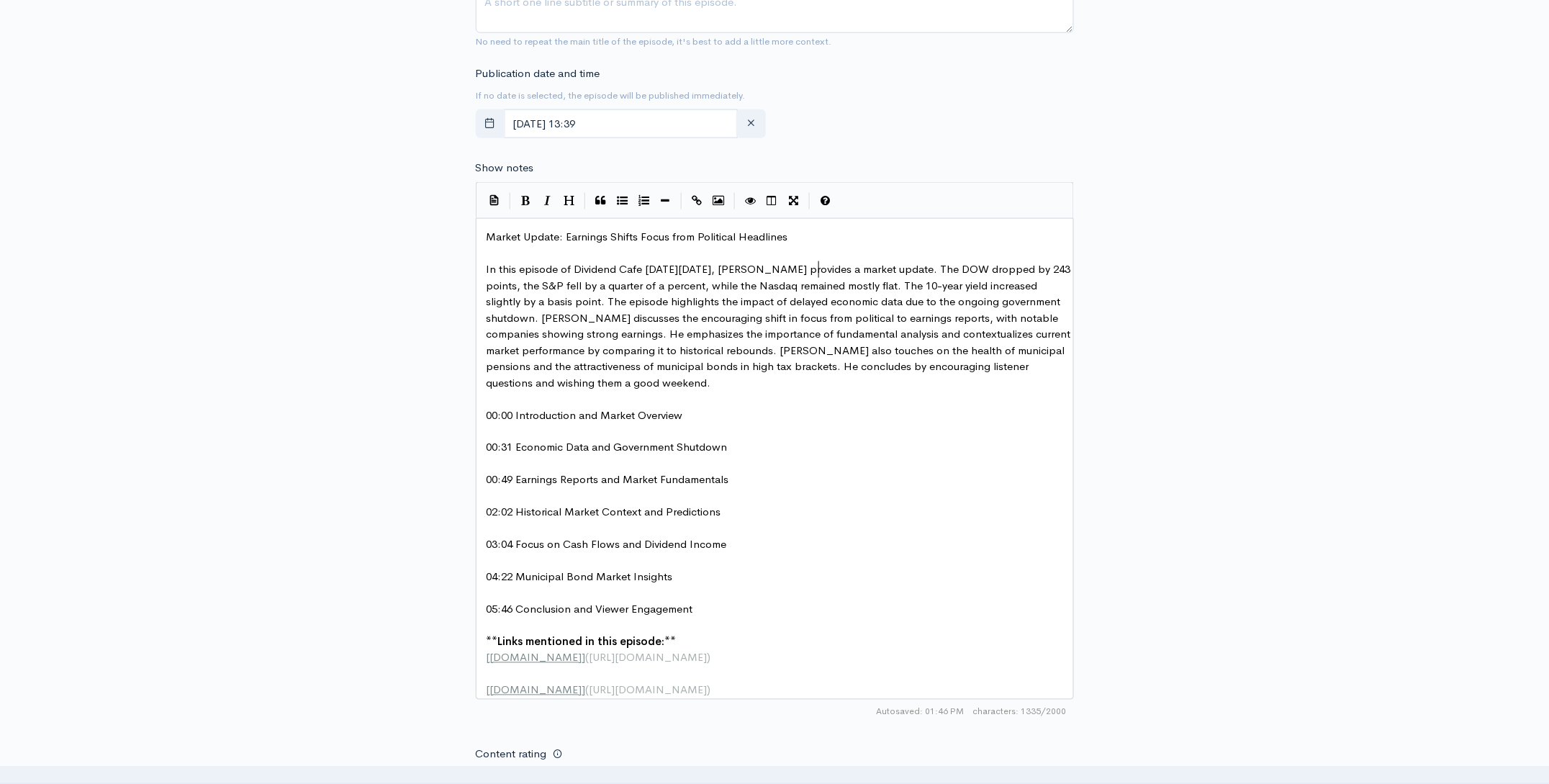
scroll to position [579, 0]
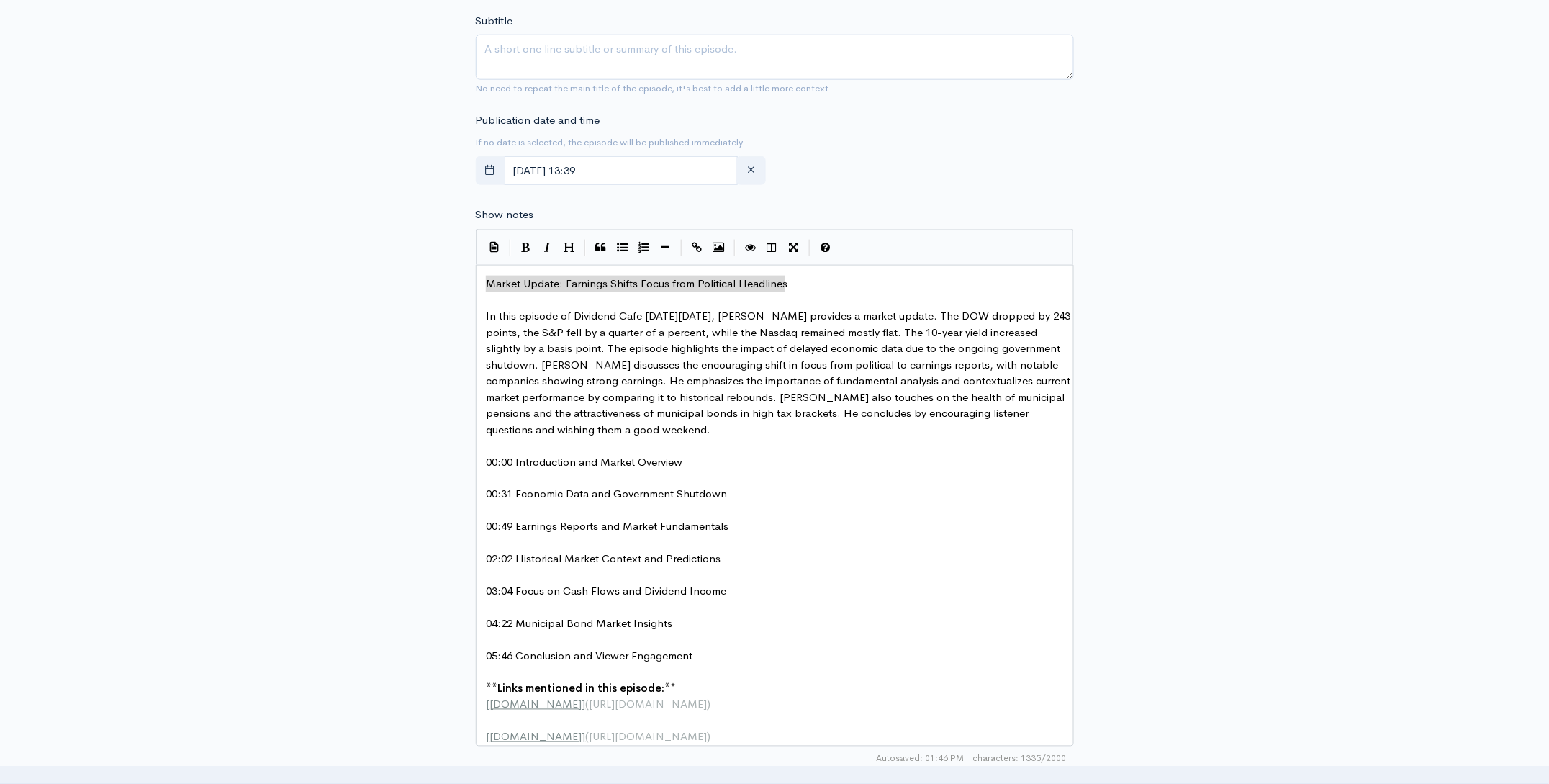
drag, startPoint x: 796, startPoint y: 281, endPoint x: 466, endPoint y: 278, distance: 330.0
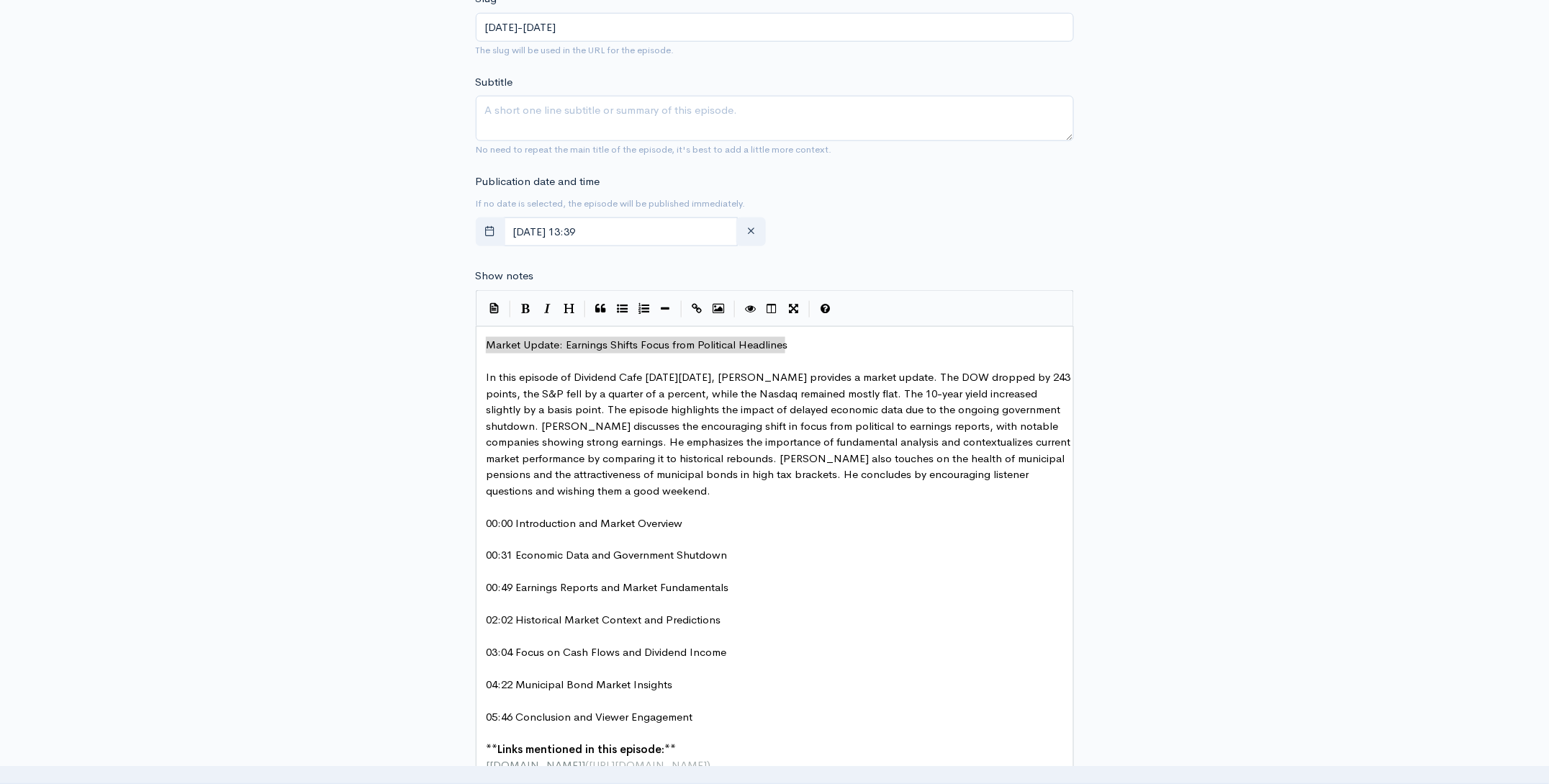
scroll to position [452, 0]
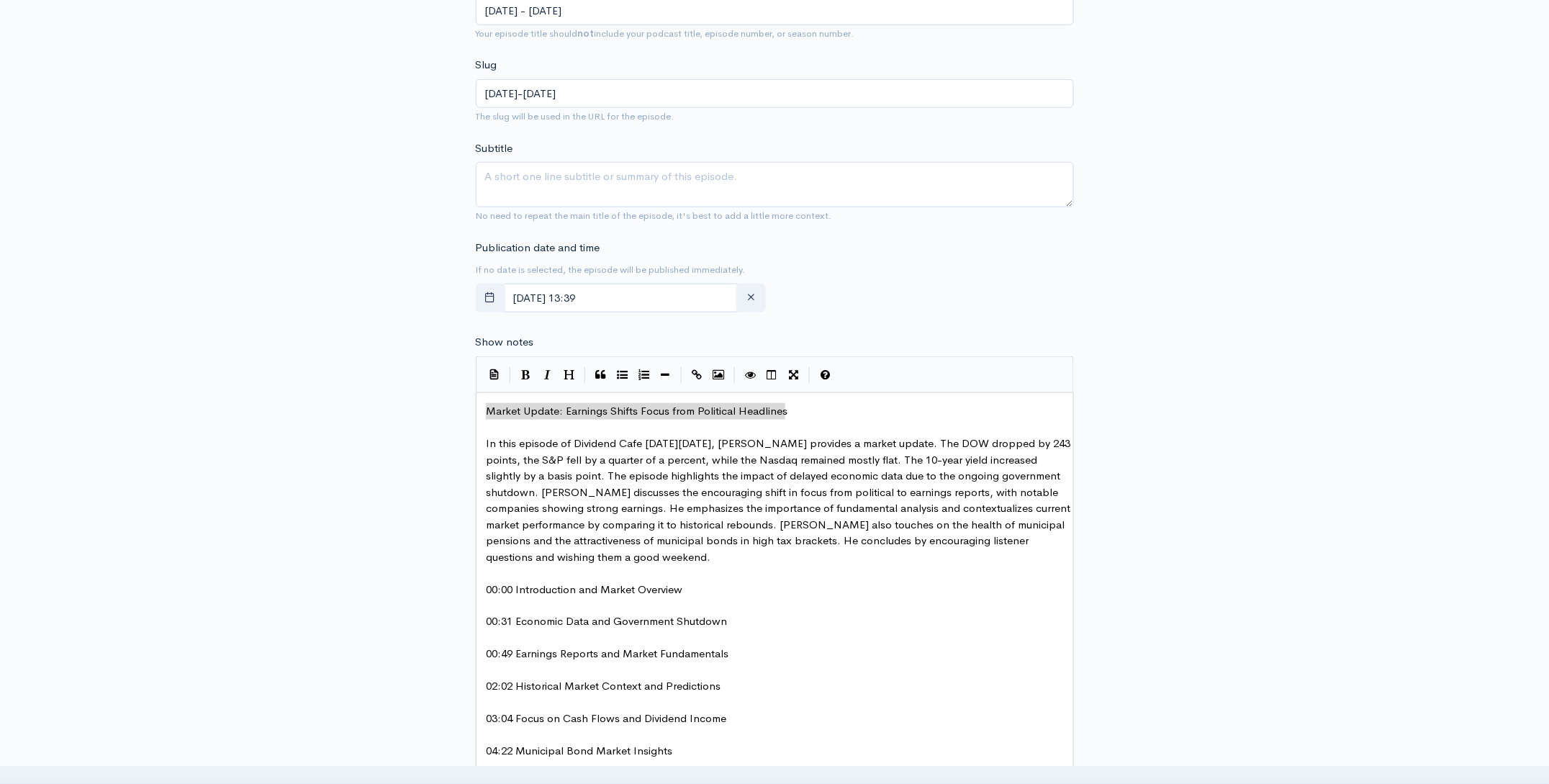
type textarea "Market Update: Earnings Shifts Focus from Political Headlines"
click at [551, 176] on textarea "Subtitle" at bounding box center [774, 184] width 598 height 46
paste textarea "Market Update: Earnings Shifts Focus from Political Headlines"
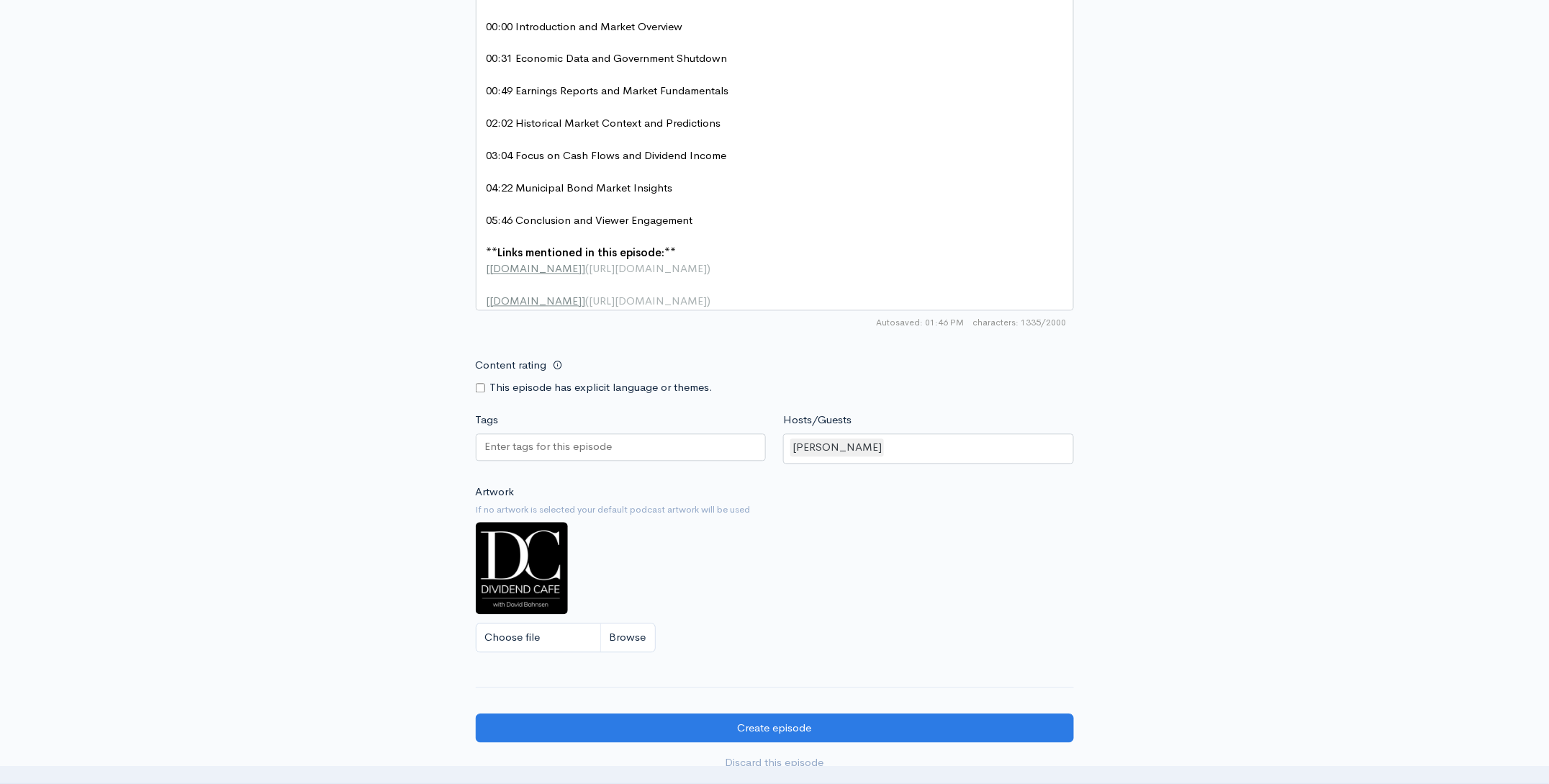
scroll to position [1067, 0]
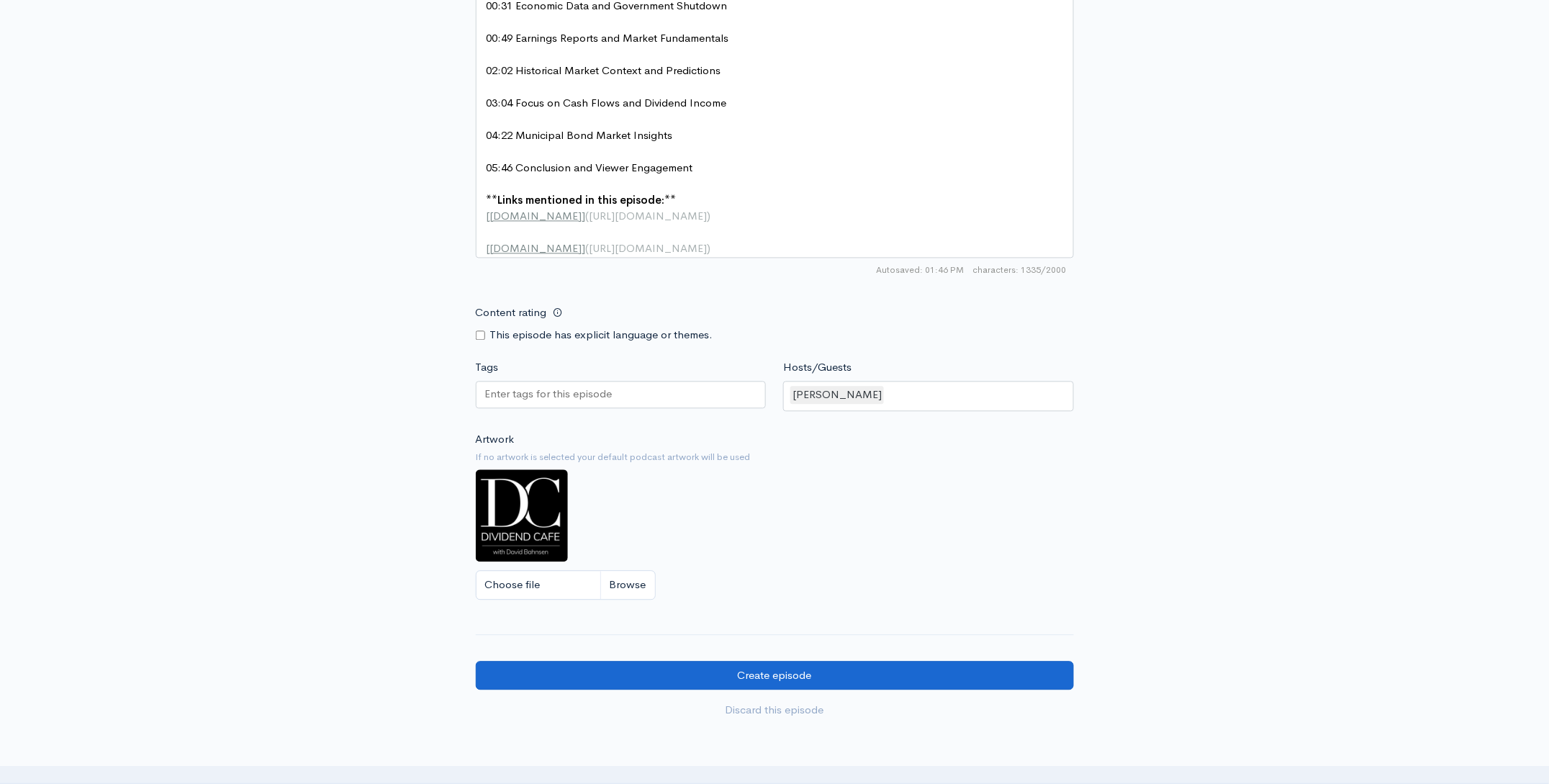
type textarea "Market Update: Earnings Shifts Focus from Political Headlines"
click at [899, 690] on input "Create episode" at bounding box center [774, 675] width 598 height 30
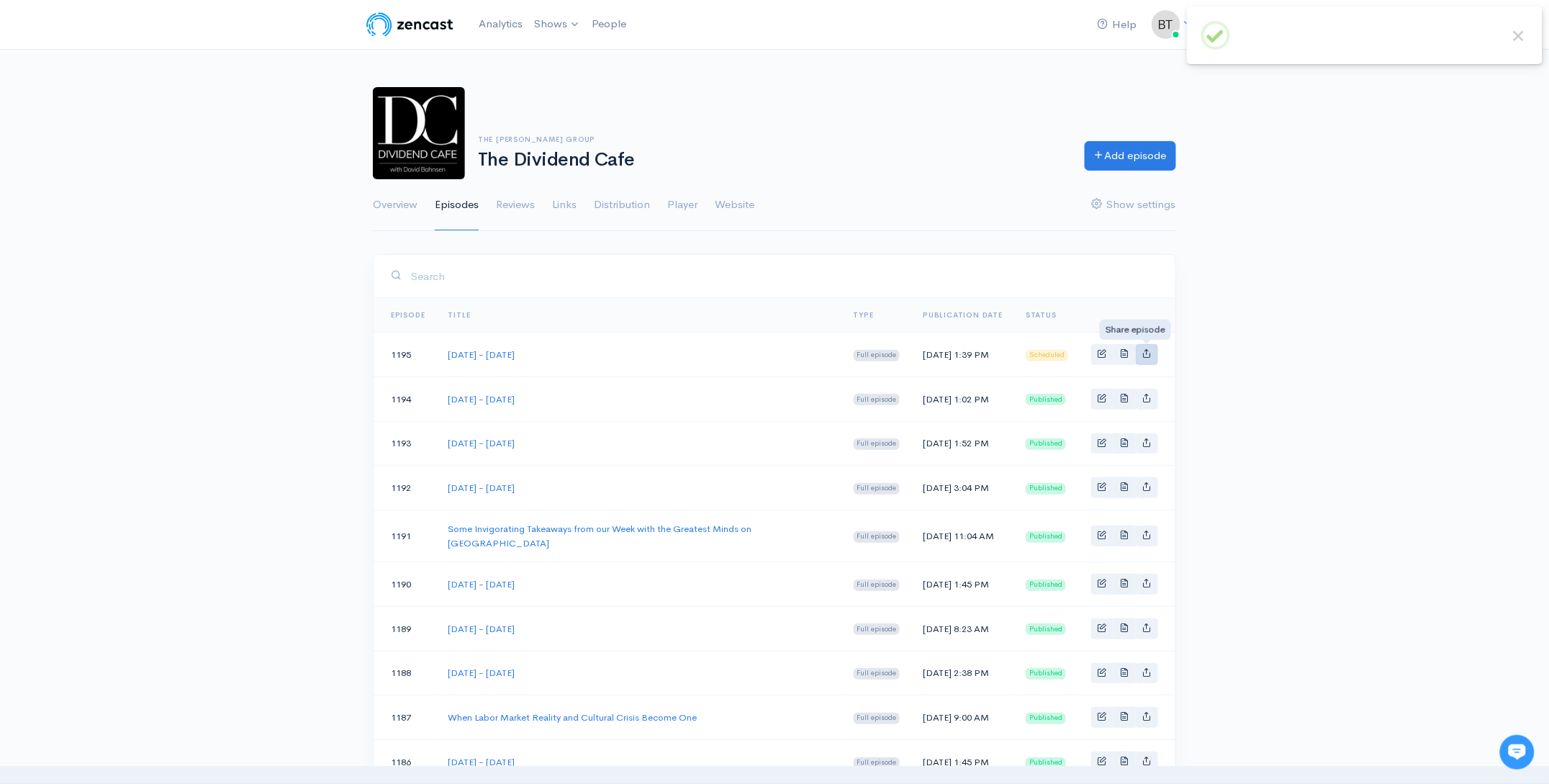
click at [1149, 354] on icon "Basic example" at bounding box center [1147, 353] width 10 height 10
type input "[URL][DOMAIN_NAME][DATE][DATE]"
type input "[URL][DOMAIN_NAME][DOMAIN_NAME]"
type input "<iframe src='[URL][DOMAIN_NAME]' width='100%' height='190' frameborder='0' scro…"
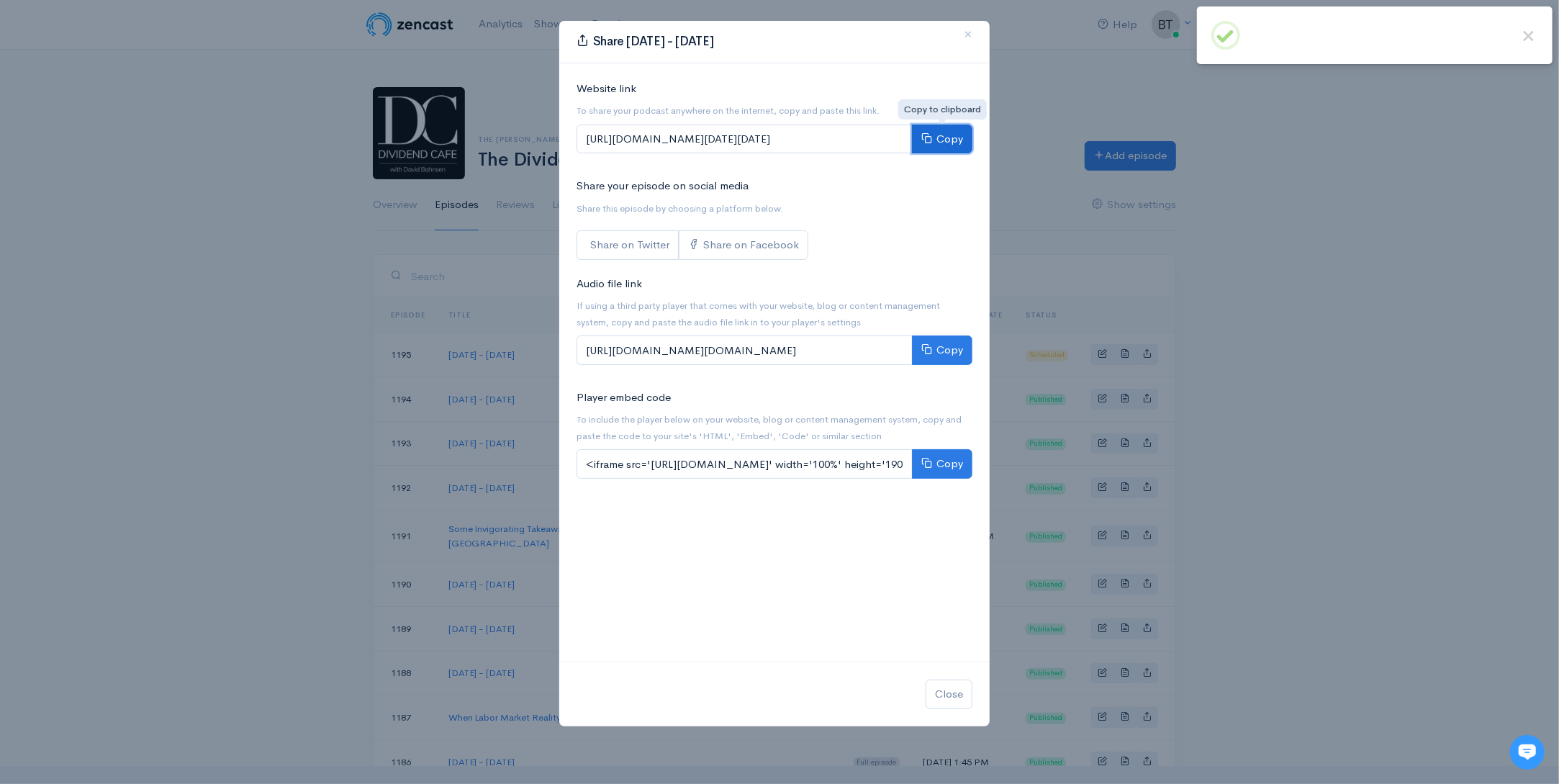
click at [950, 139] on button "Copy" at bounding box center [941, 139] width 60 height 30
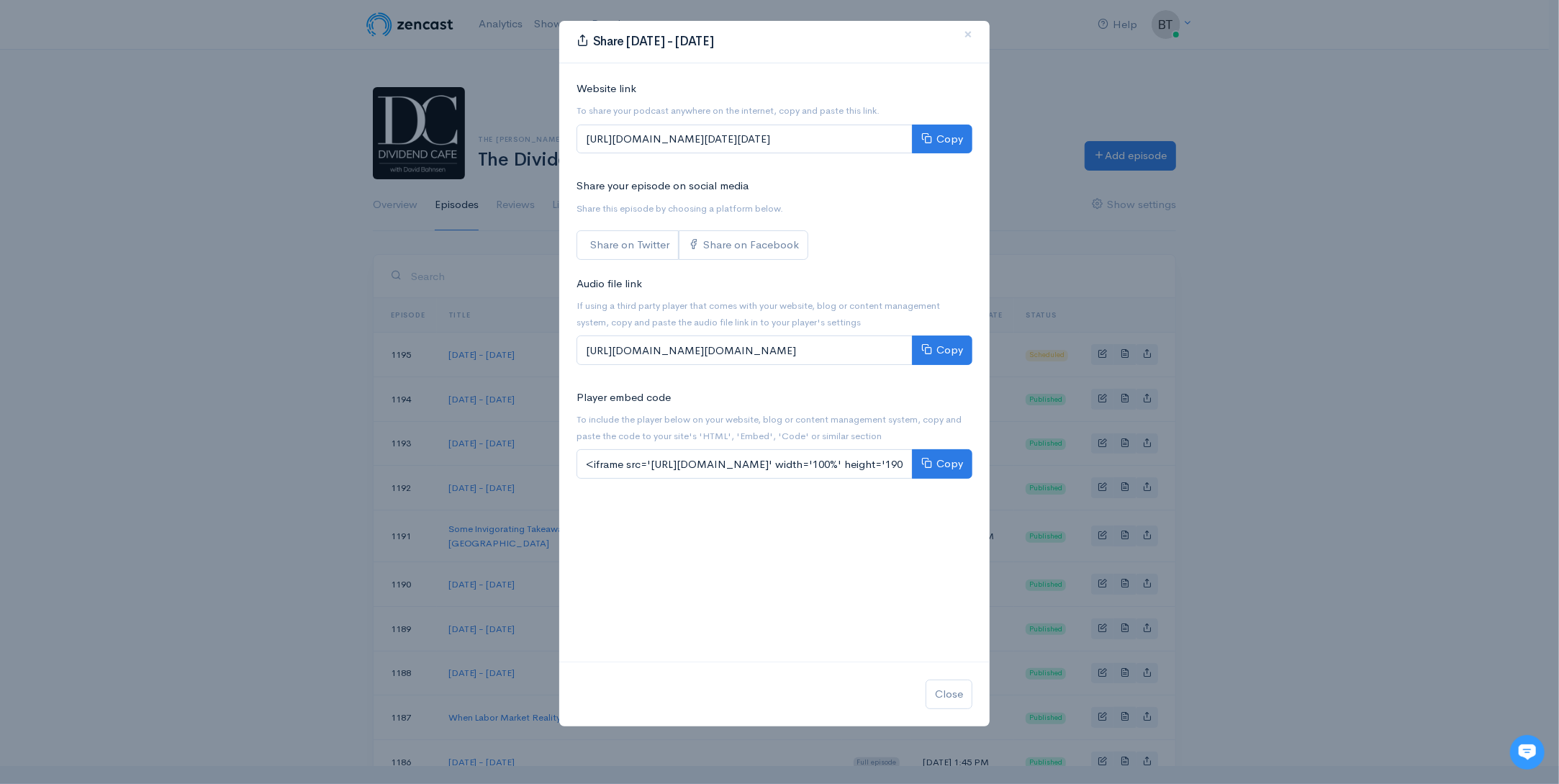
click at [1352, 308] on div "Share [DATE] - [DATE] × Website link To share your podcast anywhere on the inte…" at bounding box center [780, 392] width 1559 height 784
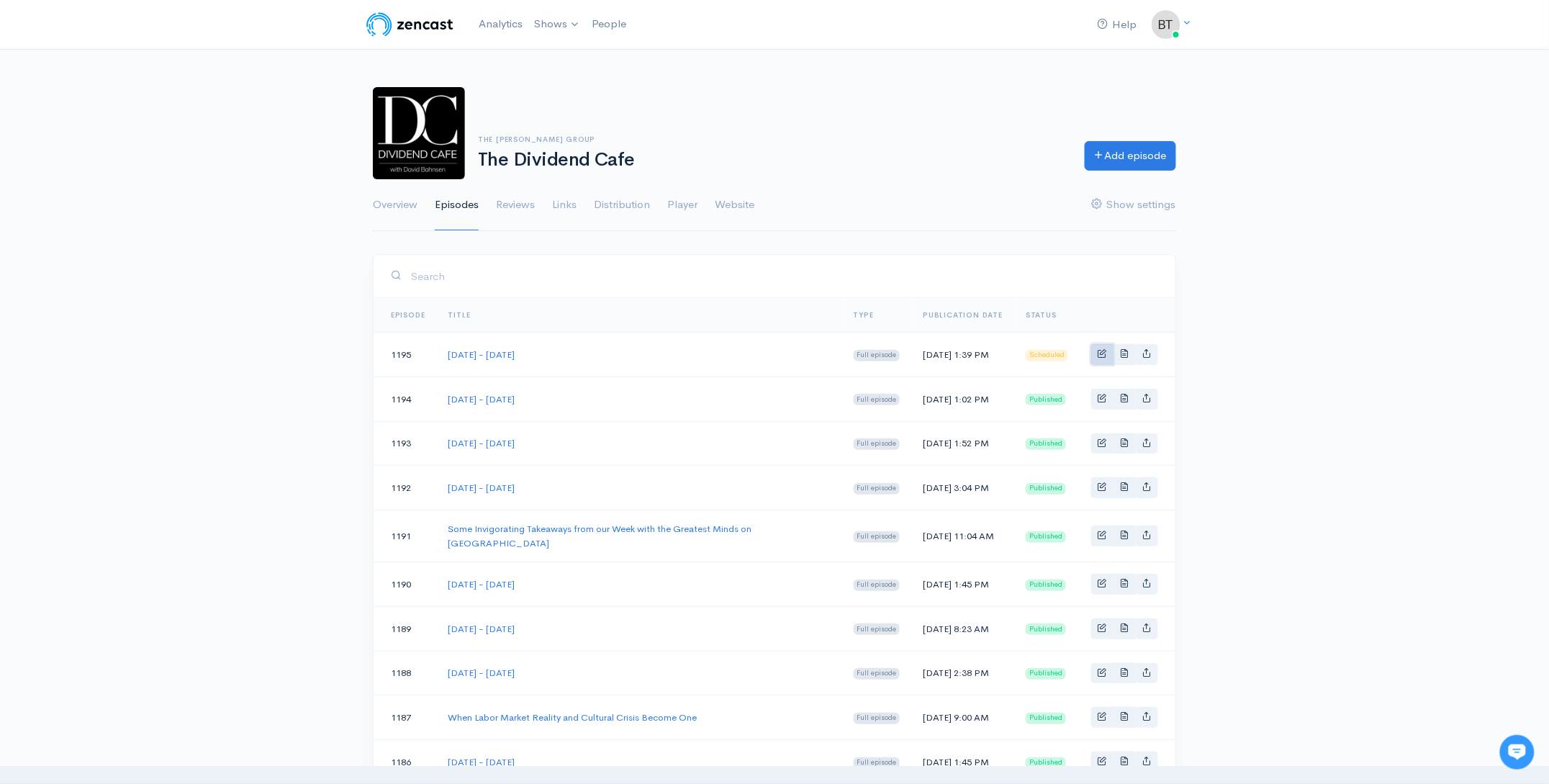
click at [1108, 358] on link "Basic example" at bounding box center [1102, 355] width 22 height 21
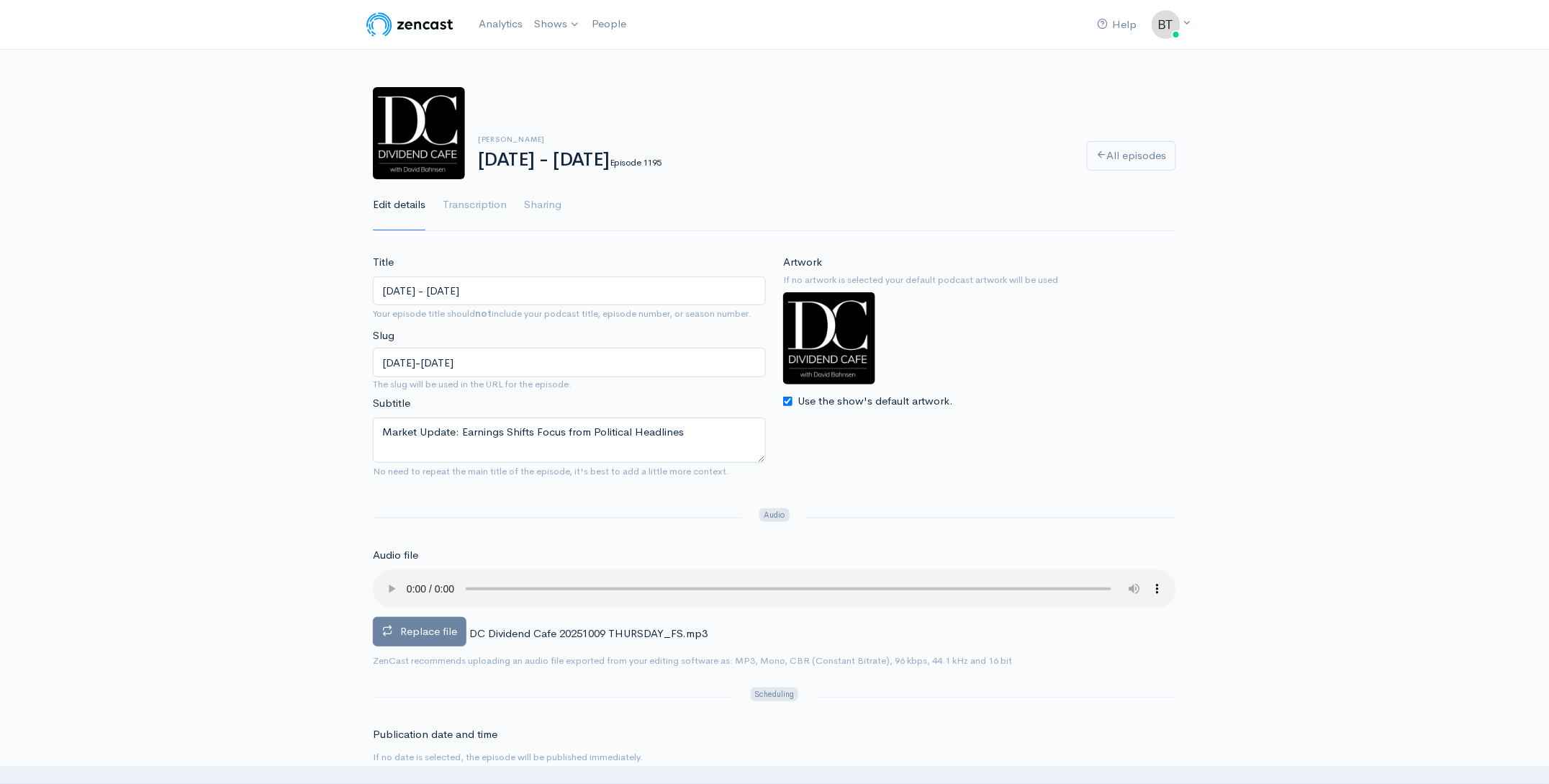
click at [440, 631] on span "Replace file" at bounding box center [428, 630] width 57 height 14
click at [0, 0] on input "Replace file" at bounding box center [0, 0] width 0 height 0
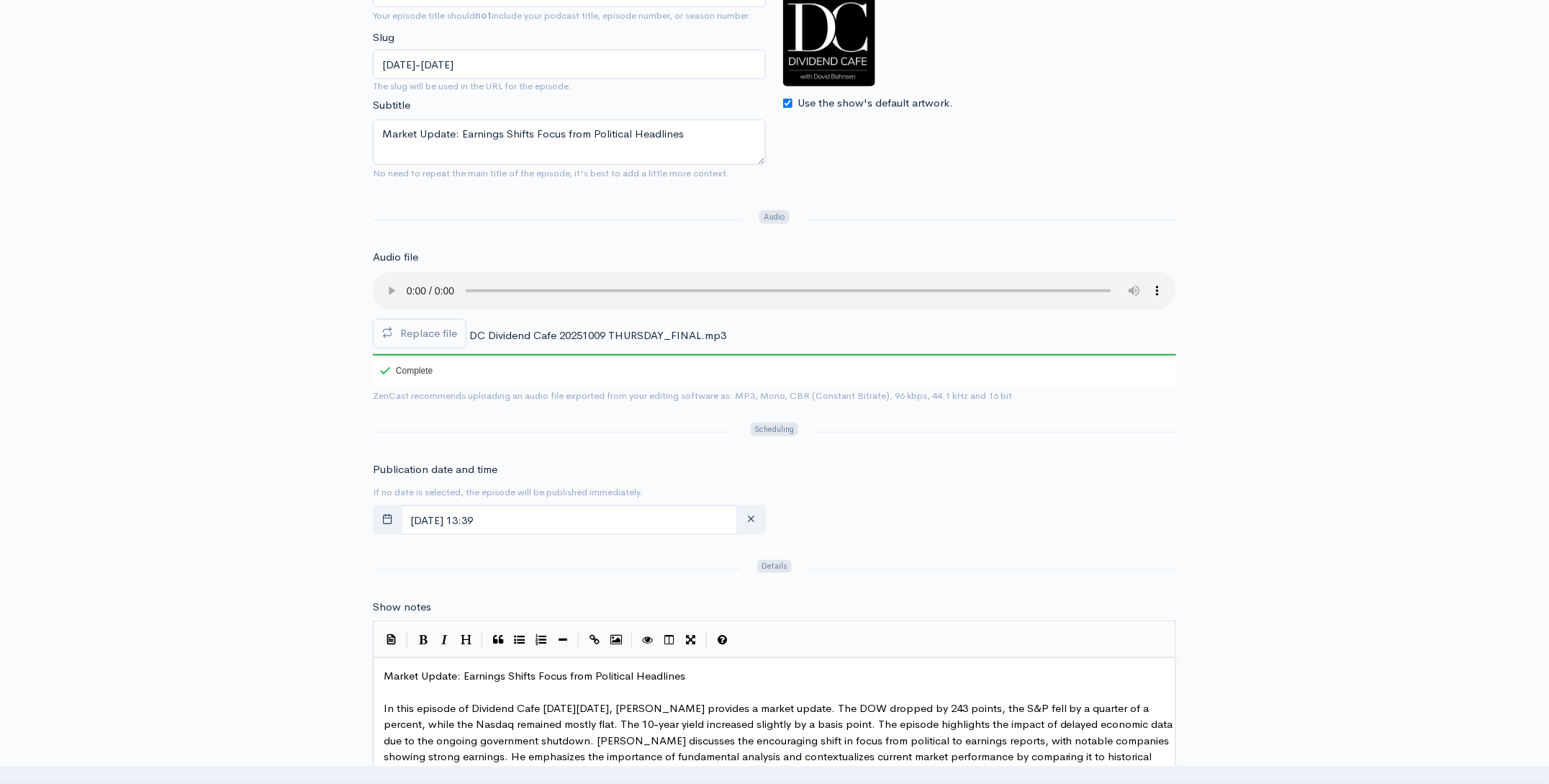
scroll to position [307, 0]
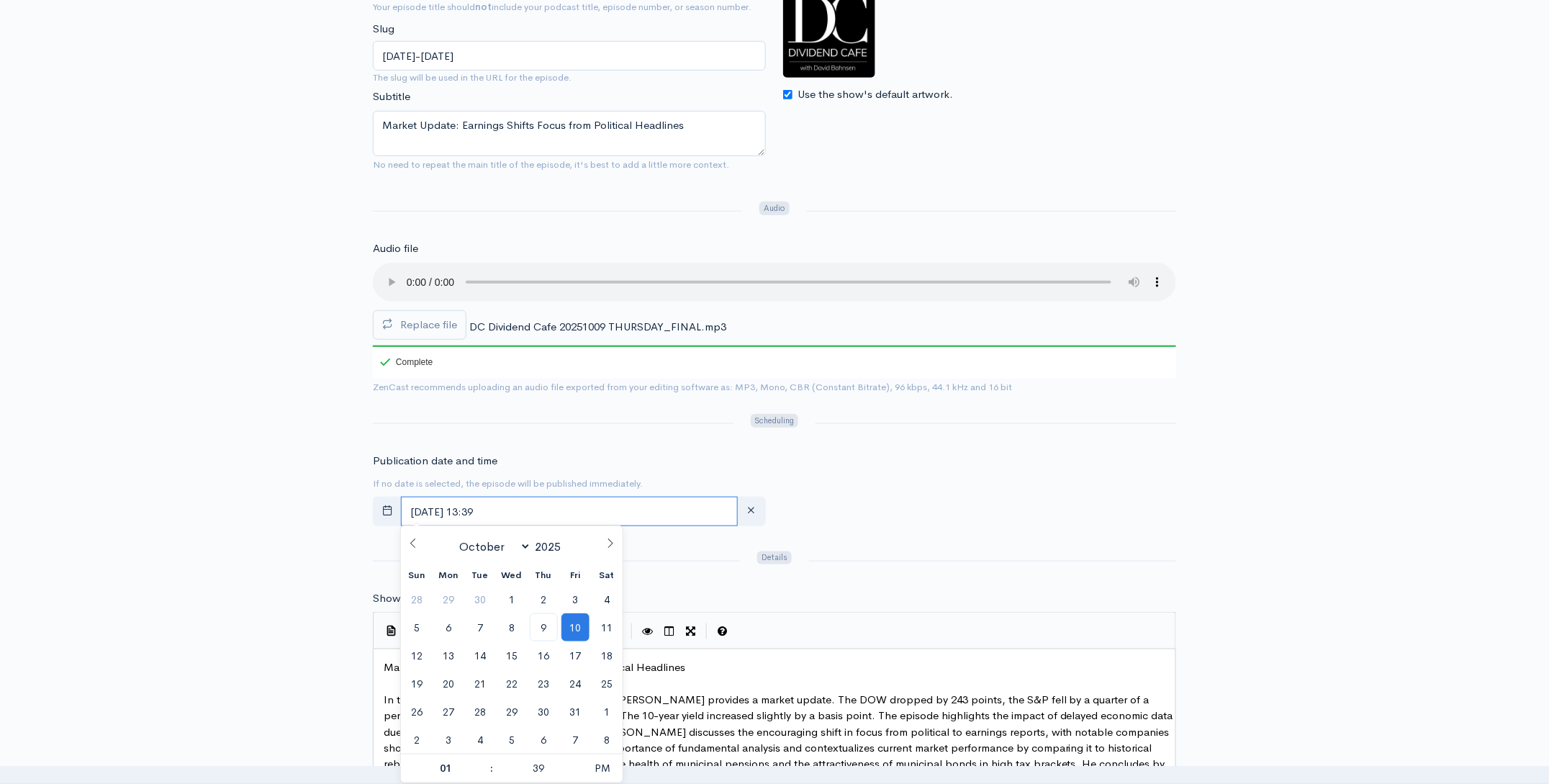
click at [564, 509] on input "[DATE] 13:39" at bounding box center [569, 511] width 337 height 30
click at [544, 630] on span "9" at bounding box center [543, 627] width 28 height 28
type input "[DATE] 13:39"
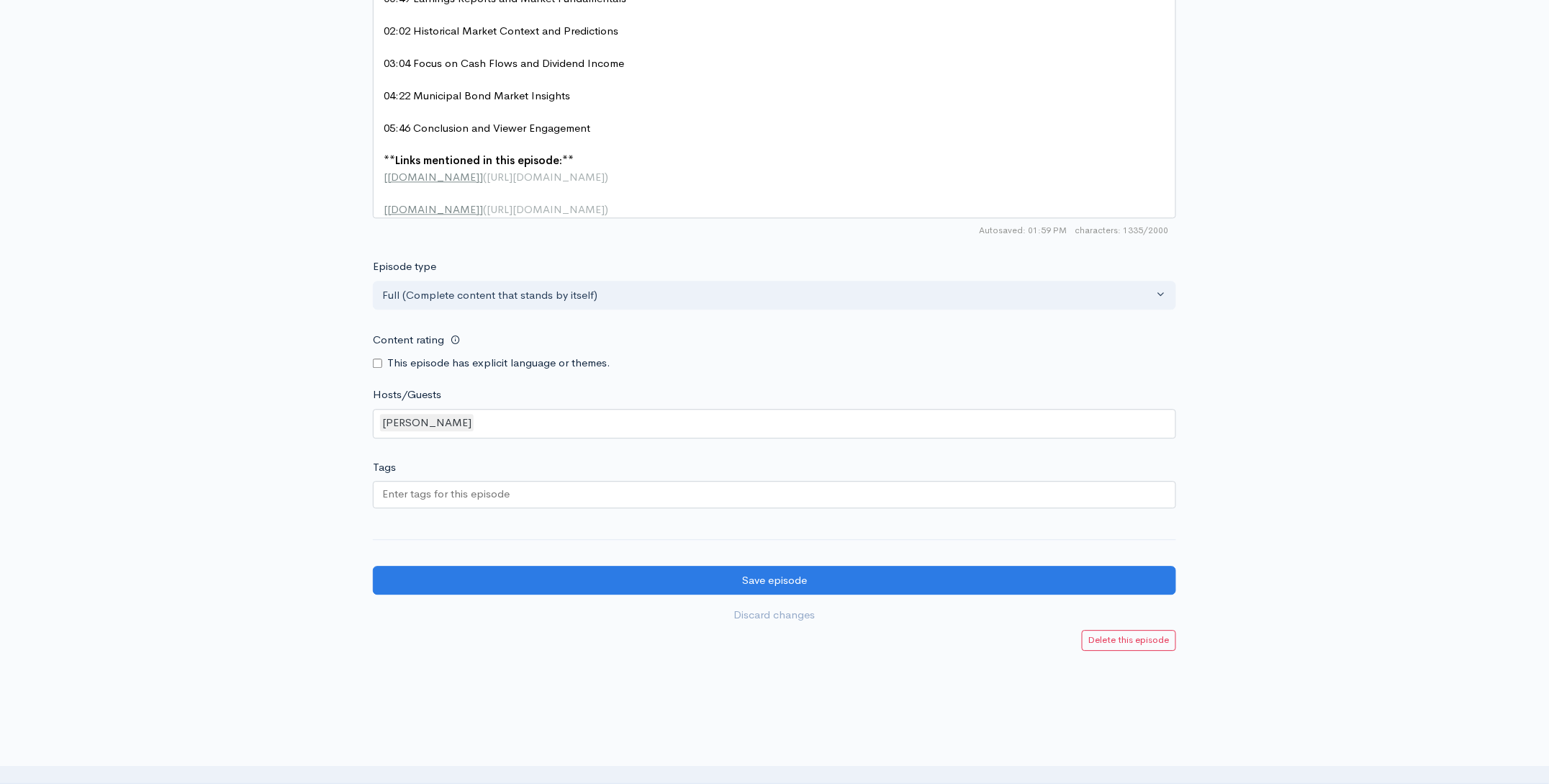
scroll to position [1247, 0]
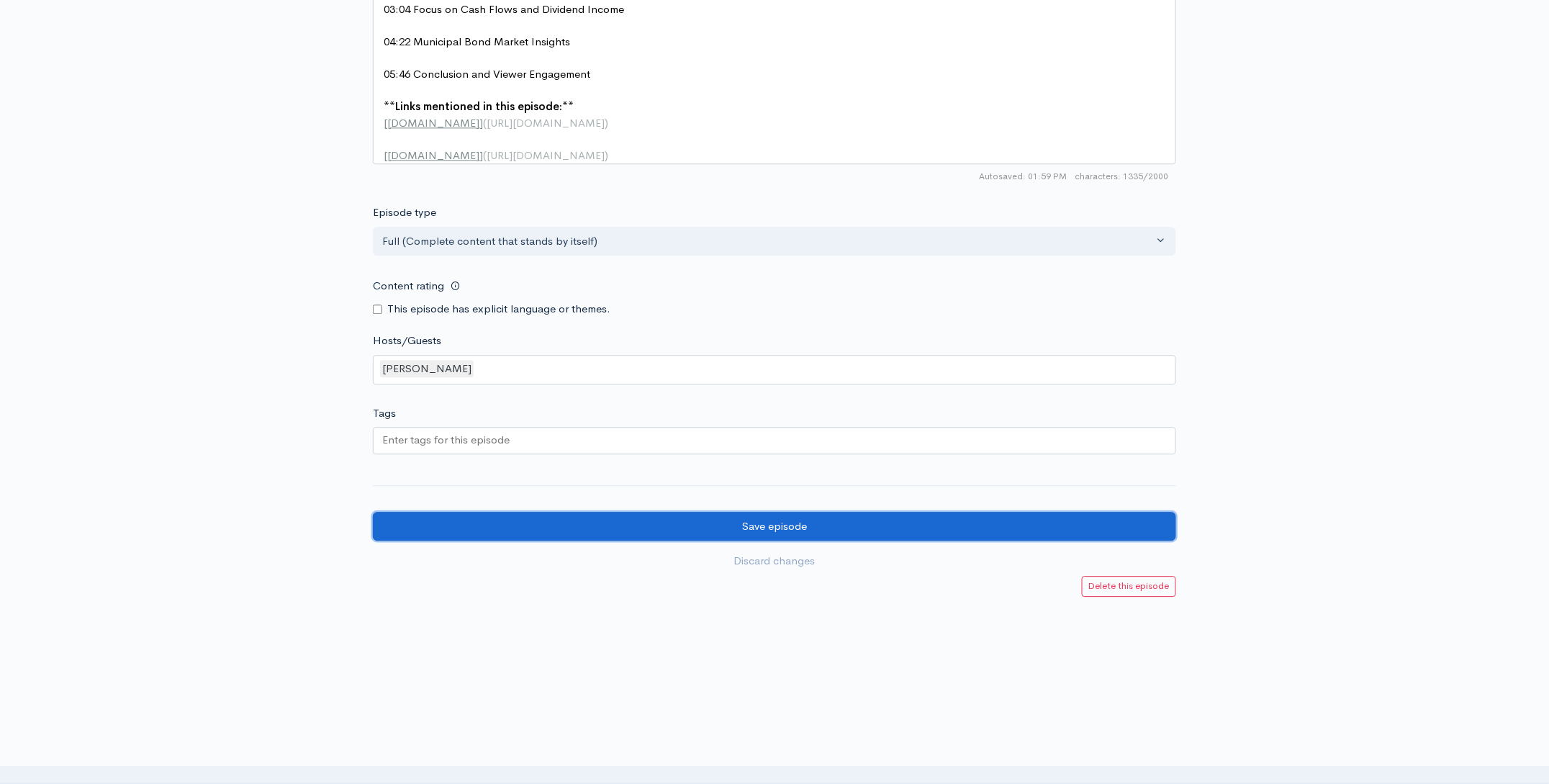
click at [784, 522] on input "Save episode" at bounding box center [774, 526] width 803 height 30
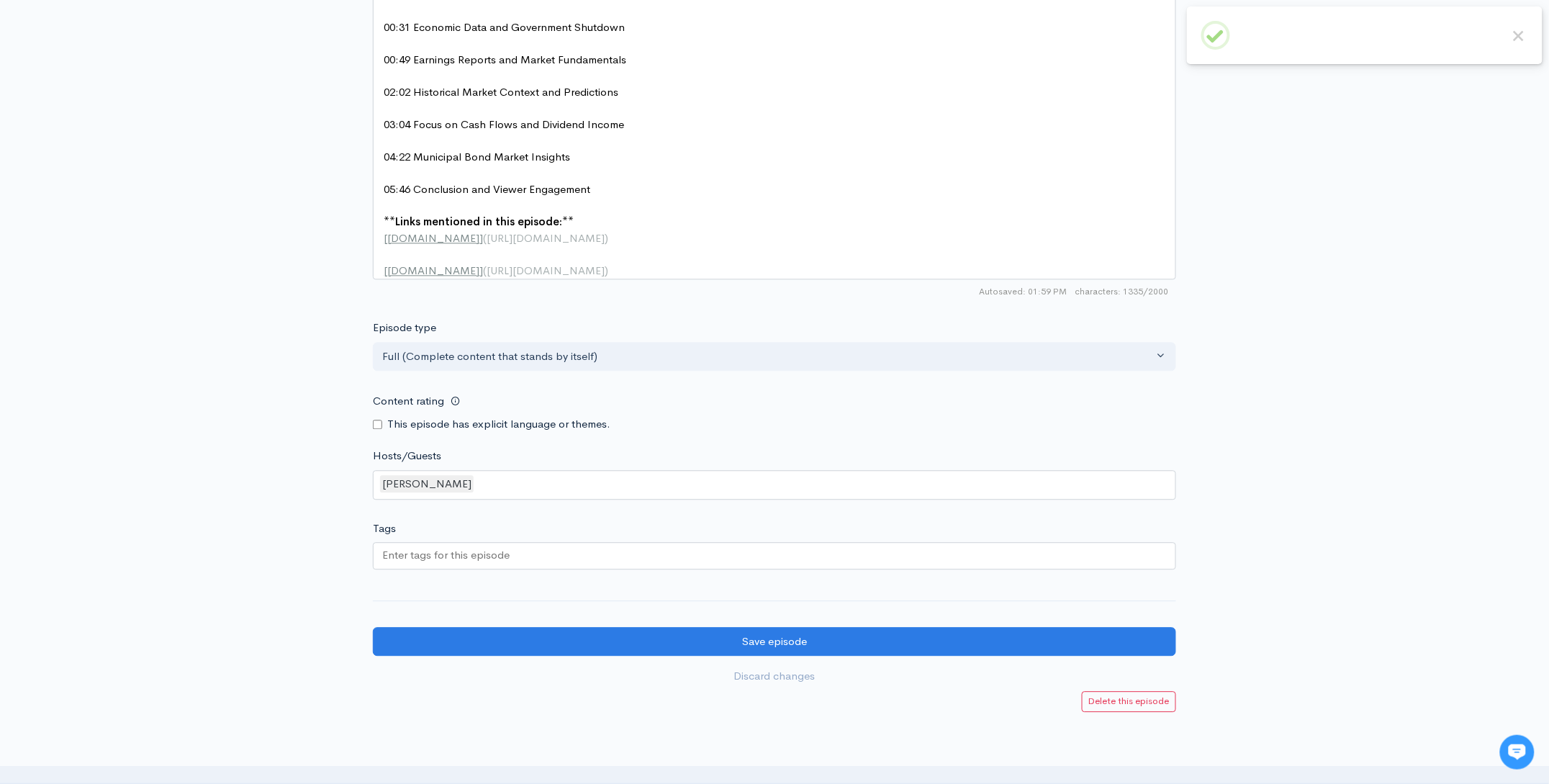
scroll to position [1214, 0]
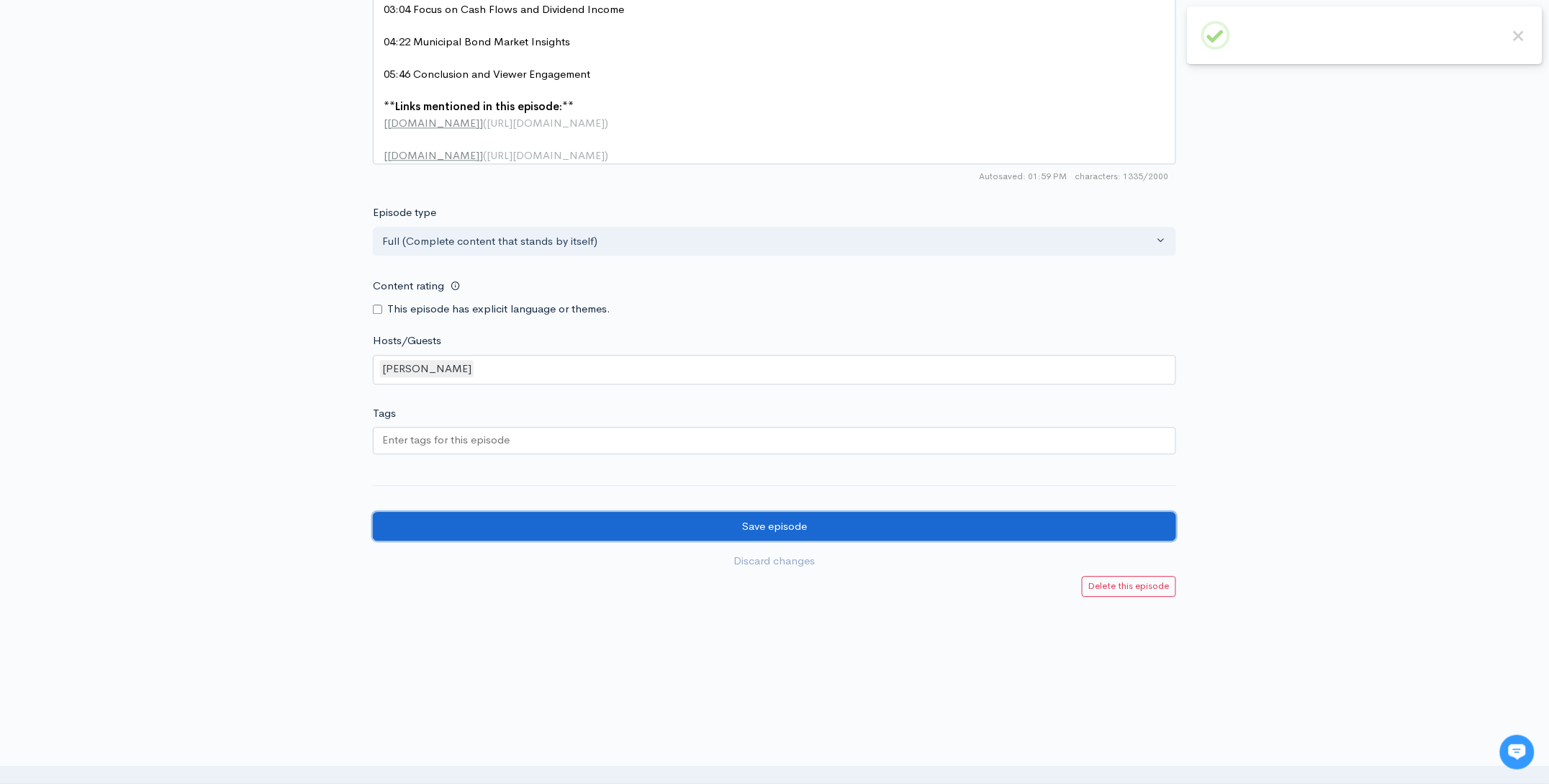
click at [782, 528] on input "Save episode" at bounding box center [774, 526] width 803 height 30
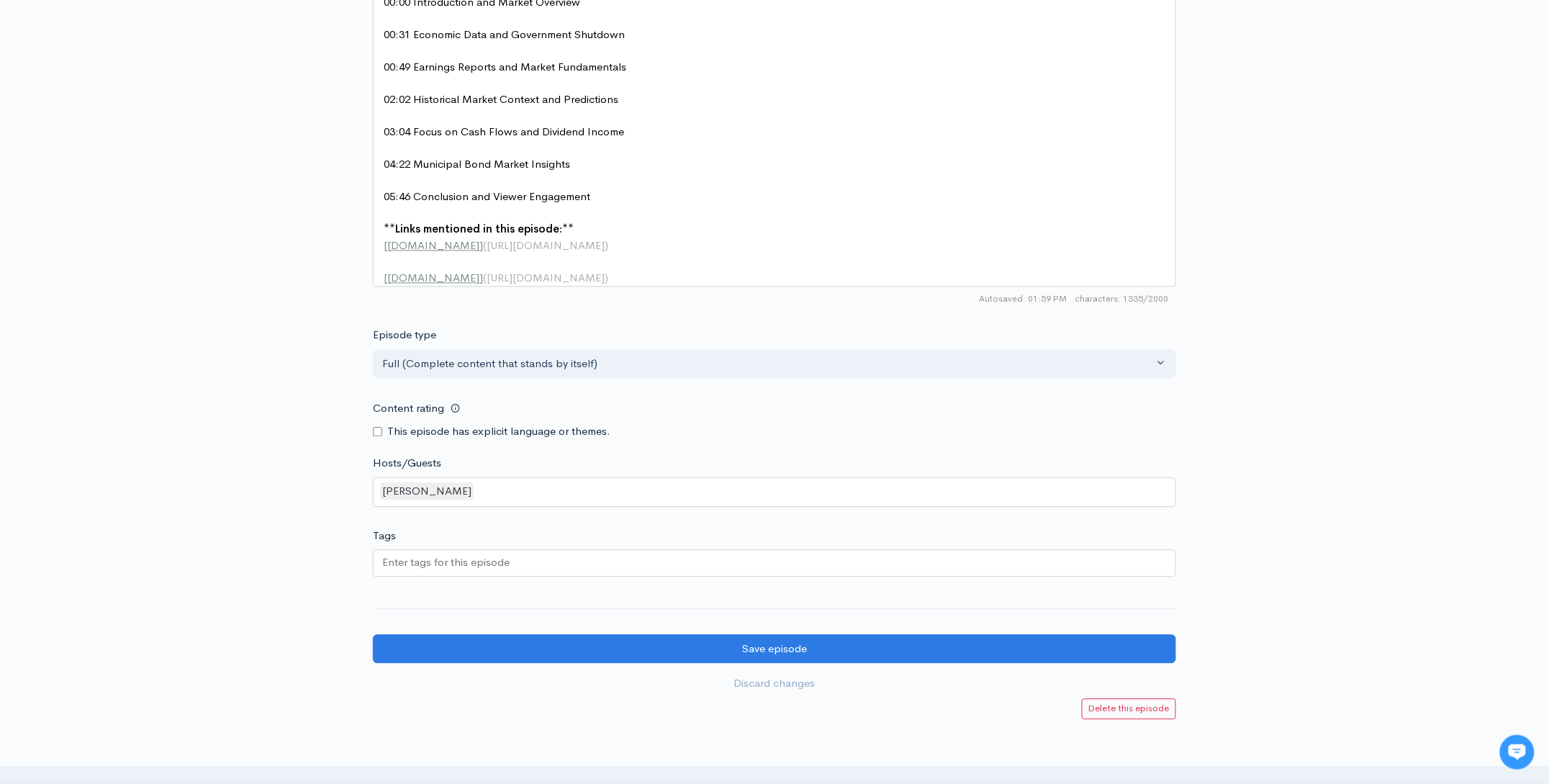
scroll to position [1214, 0]
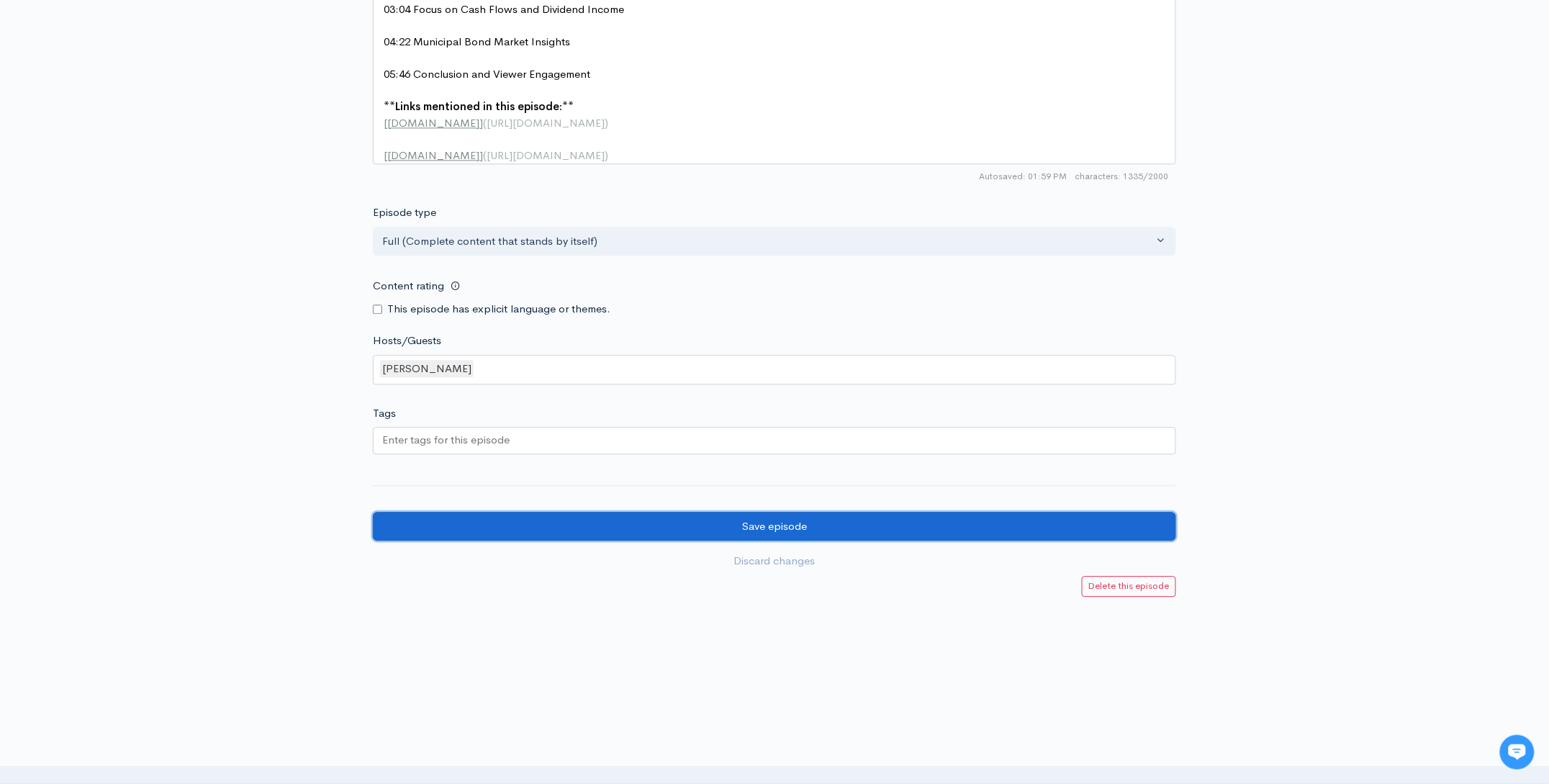
click at [923, 528] on input "Save episode" at bounding box center [774, 526] width 803 height 30
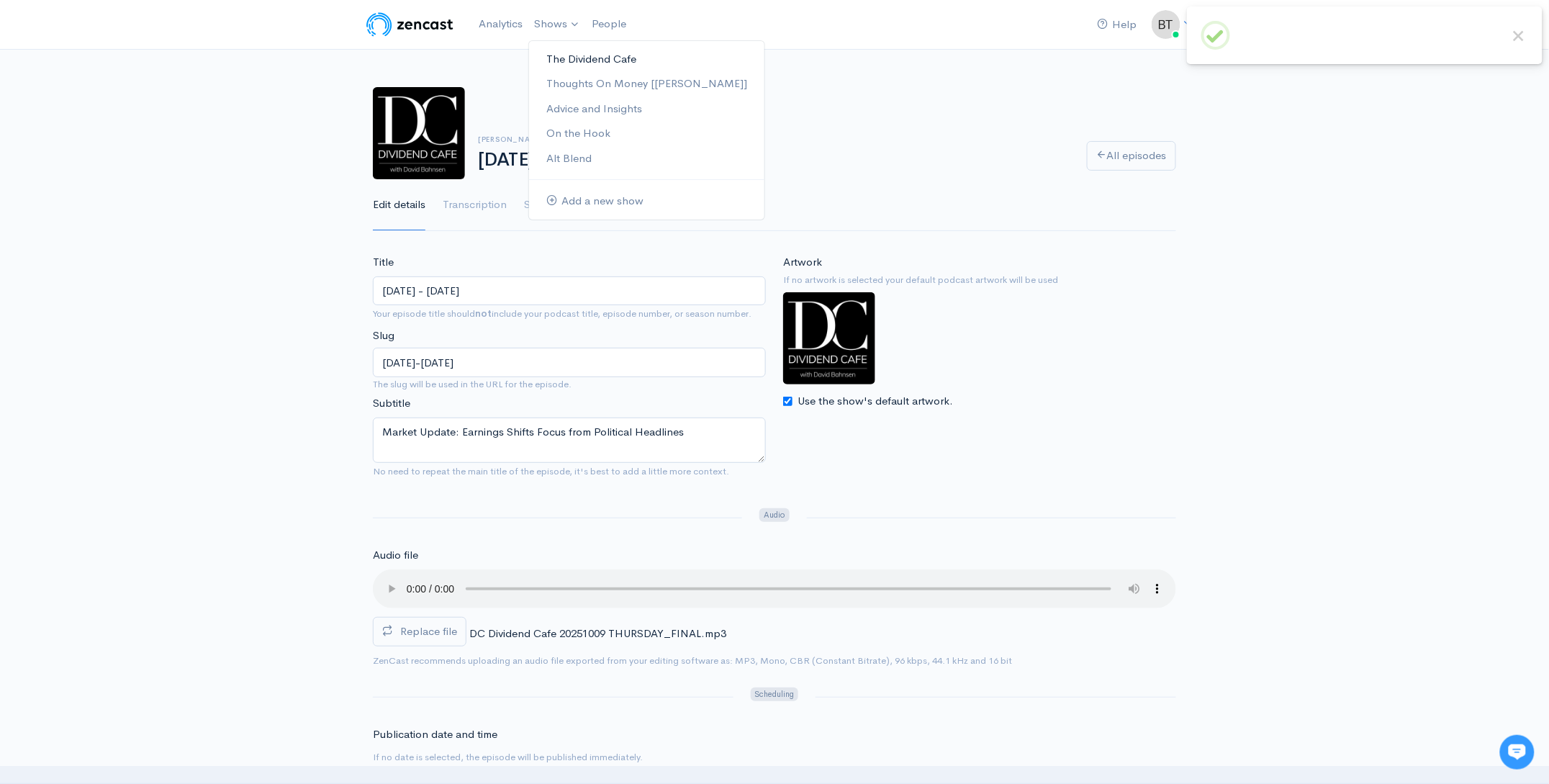
click at [557, 59] on link "The Dividend Cafe" at bounding box center [646, 58] width 235 height 25
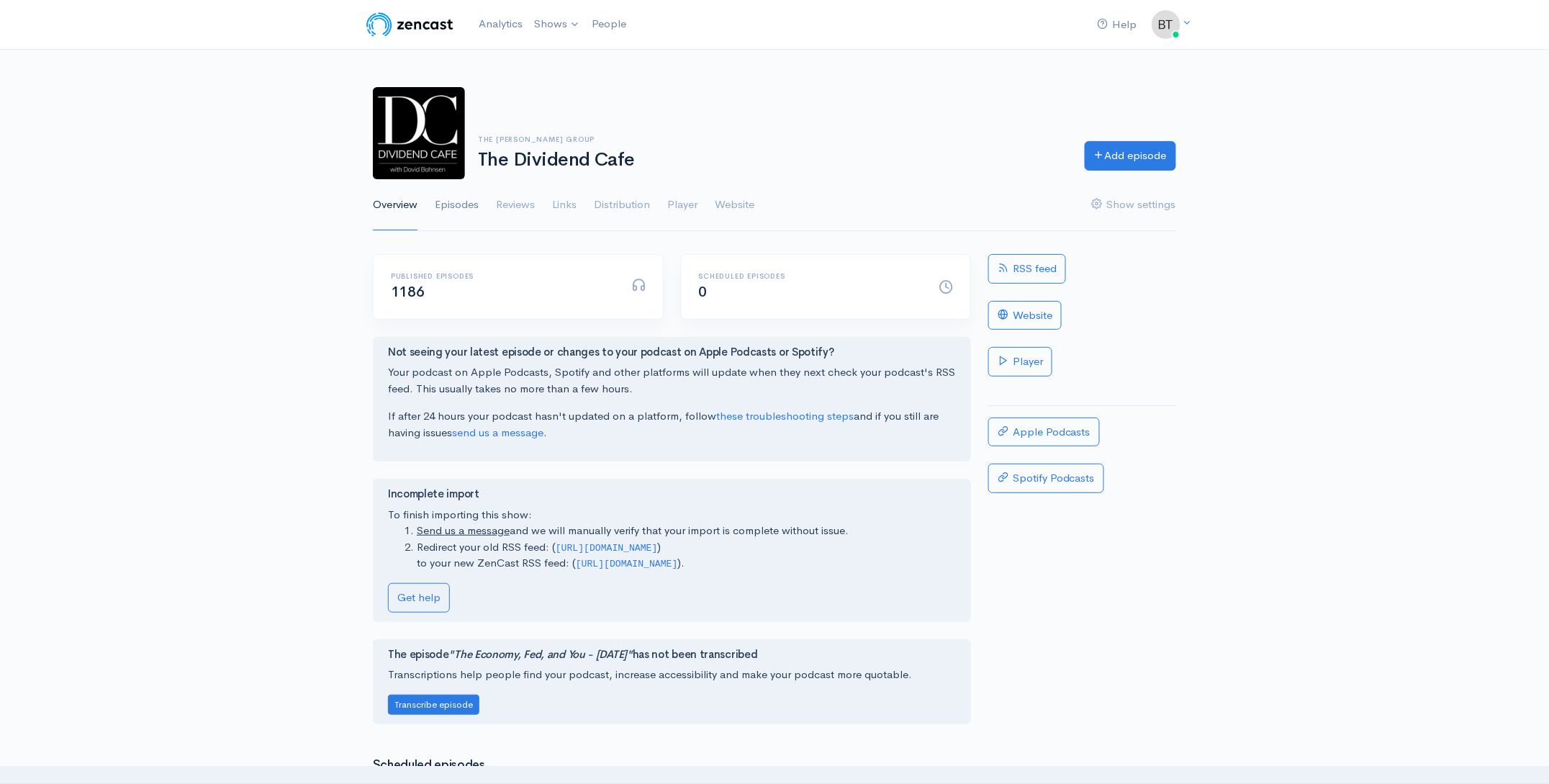
click at [449, 200] on link "Episodes" at bounding box center [457, 205] width 44 height 52
